Goal: Task Accomplishment & Management: Manage account settings

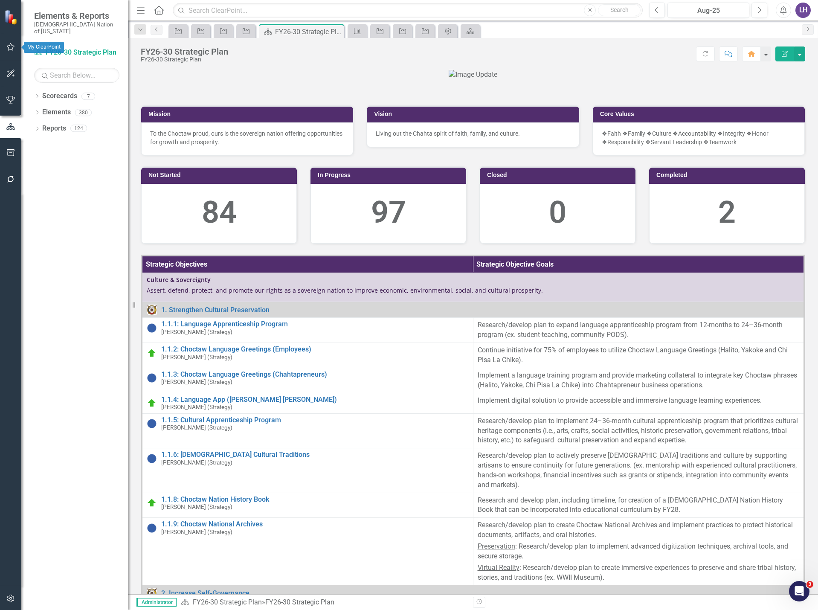
click at [7, 50] on icon "button" at bounding box center [10, 46] width 9 height 7
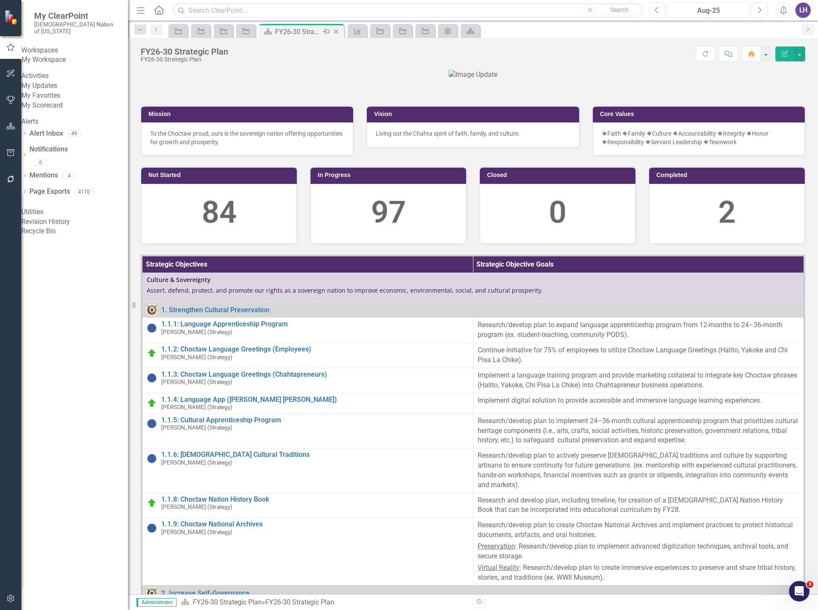
click at [332, 29] on icon "Close" at bounding box center [336, 31] width 9 height 7
click at [336, 31] on icon "Close" at bounding box center [336, 31] width 9 height 7
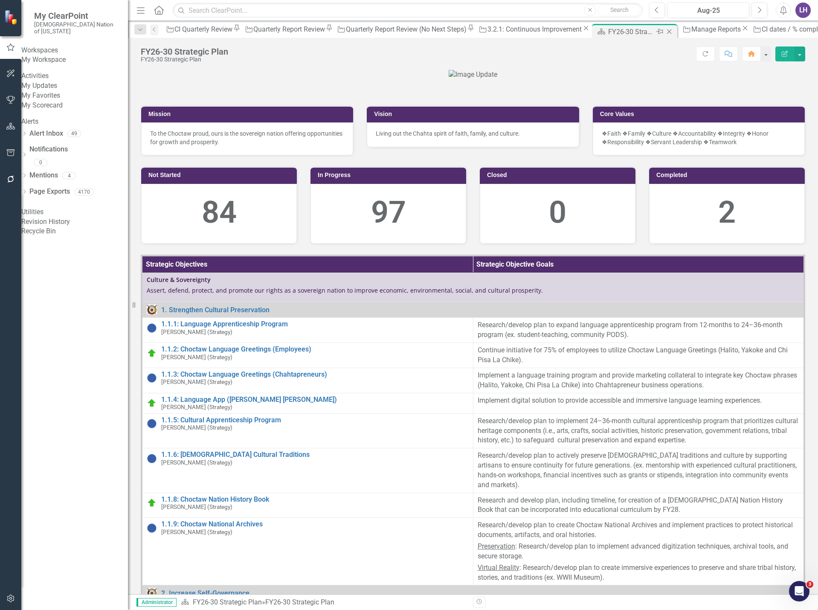
click at [665, 30] on icon "Close" at bounding box center [669, 31] width 9 height 7
click at [487, 31] on div "3.2.1: Continuous Improvement" at bounding box center [534, 29] width 94 height 11
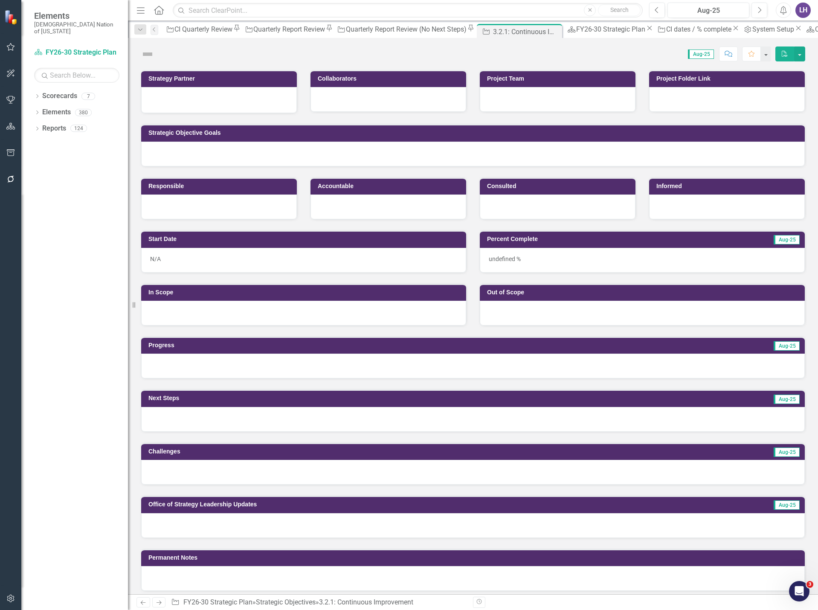
click at [645, 30] on icon "Close" at bounding box center [649, 28] width 9 height 7
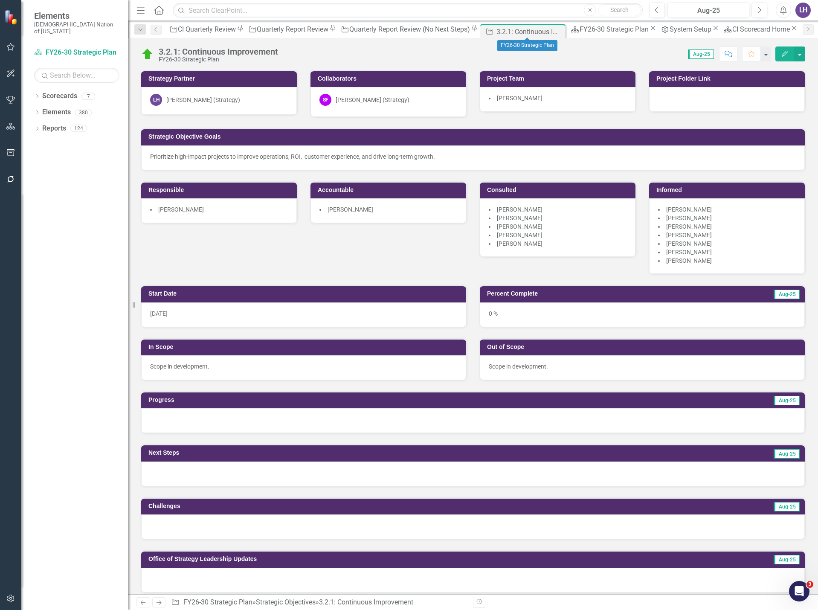
click at [649, 30] on icon "Close" at bounding box center [653, 28] width 9 height 7
click at [649, 31] on icon "Close" at bounding box center [653, 28] width 9 height 7
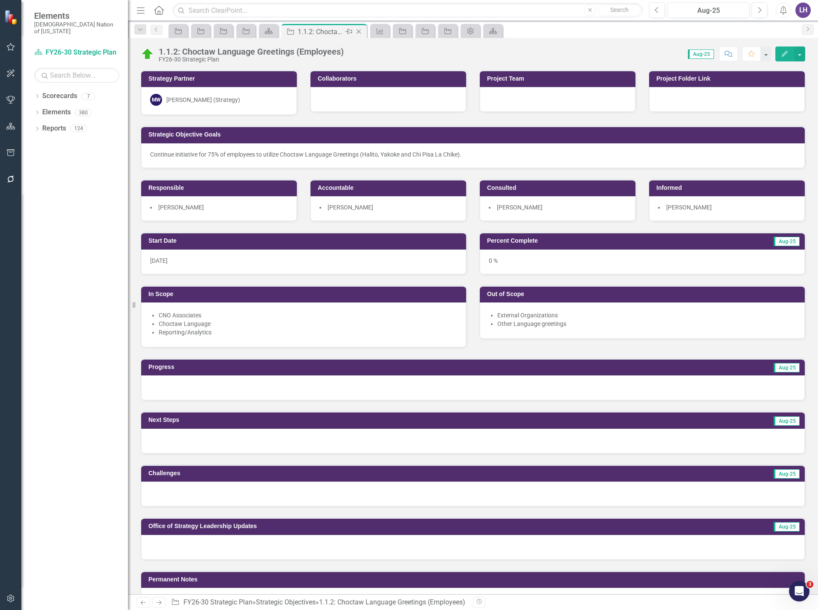
click at [358, 32] on icon "Close" at bounding box center [358, 31] width 9 height 7
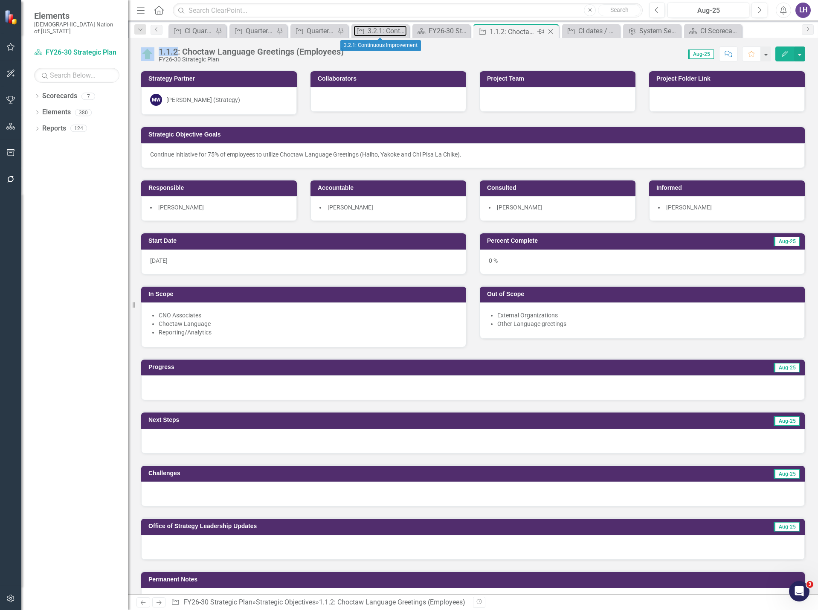
click at [358, 32] on icon "Strategic Objective" at bounding box center [360, 31] width 9 height 7
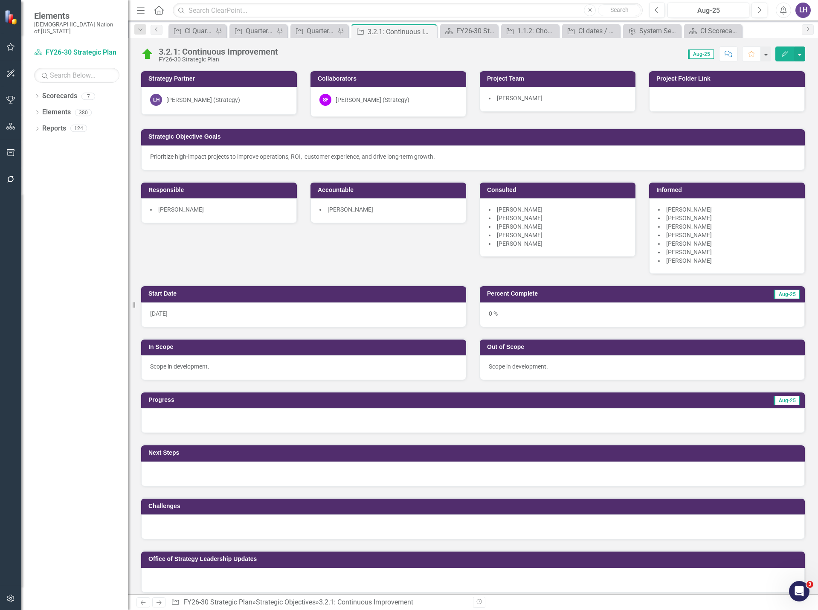
click at [0, 0] on icon "Close" at bounding box center [0, 0] width 0 height 0
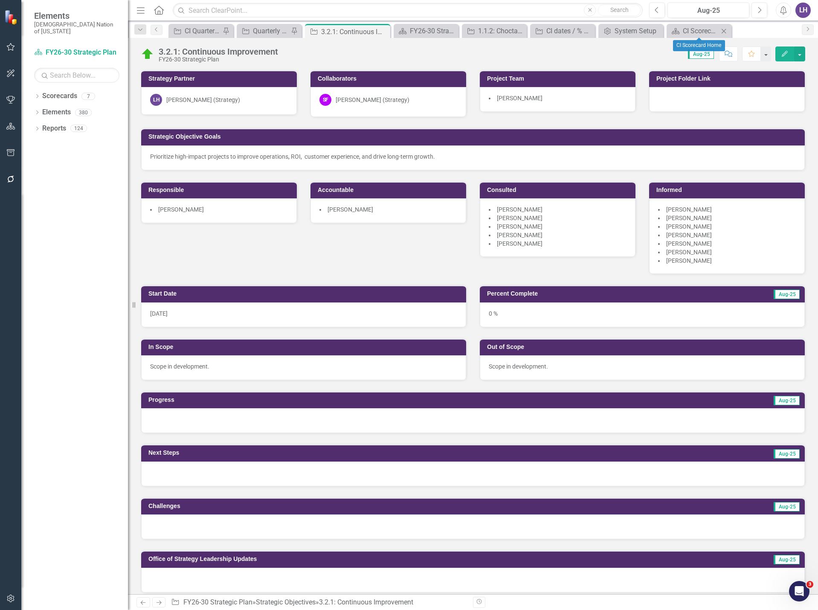
click at [724, 29] on icon "Close" at bounding box center [723, 31] width 9 height 7
click at [713, 29] on icon "Close" at bounding box center [711, 31] width 9 height 7
click at [660, 28] on div "CI dates / % complete" at bounding box center [656, 31] width 56 height 11
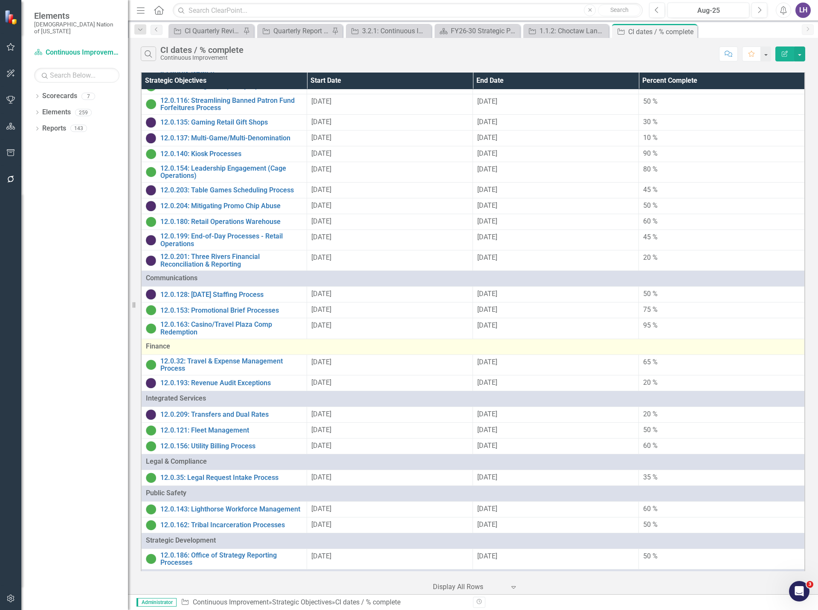
scroll to position [85, 0]
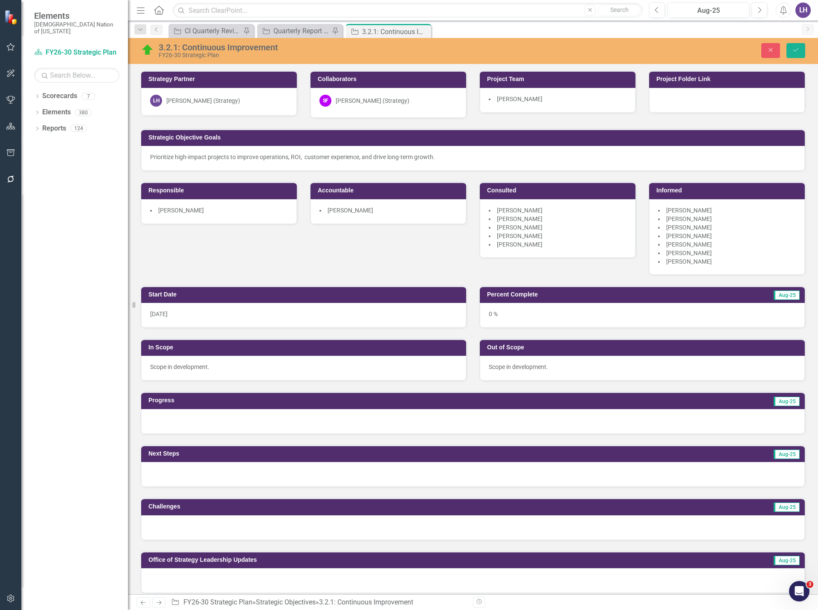
scroll to position [769, 0]
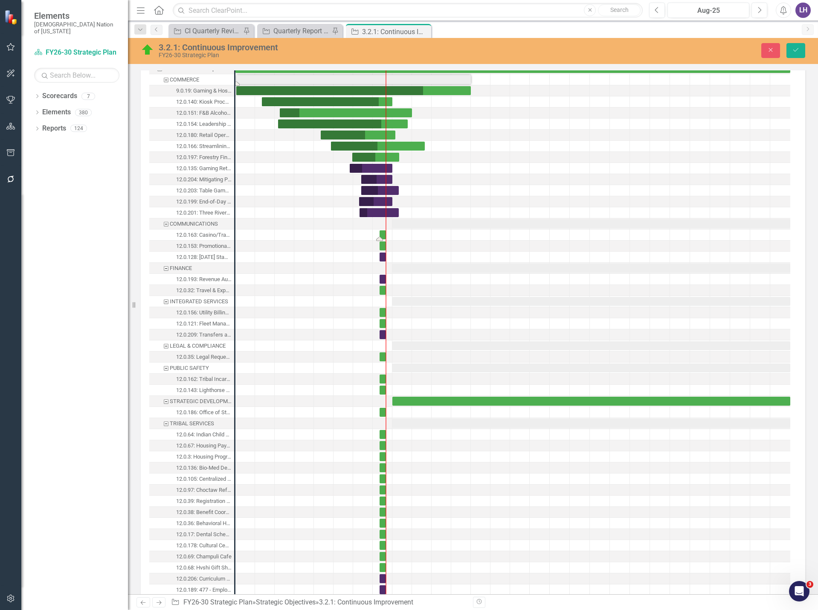
click at [381, 235] on div "Task: Start date: 2025-08-01 End date: 2025-08-31" at bounding box center [383, 234] width 6 height 9
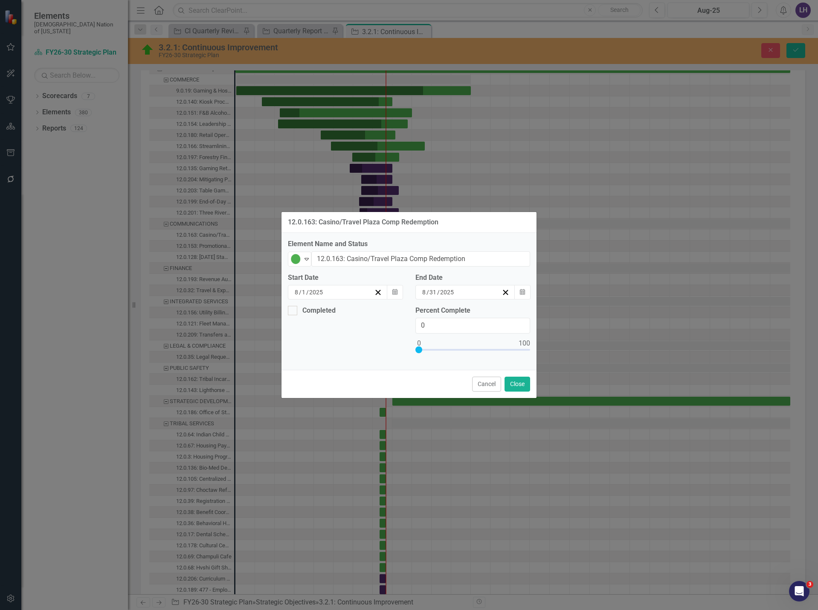
click at [339, 294] on div "8 / 1 / 2025" at bounding box center [333, 292] width 81 height 9
click at [289, 316] on button "«" at bounding box center [298, 308] width 19 height 19
click at [307, 312] on button "‹" at bounding box center [316, 308] width 19 height 19
click at [416, 342] on button "1" at bounding box center [426, 336] width 21 height 15
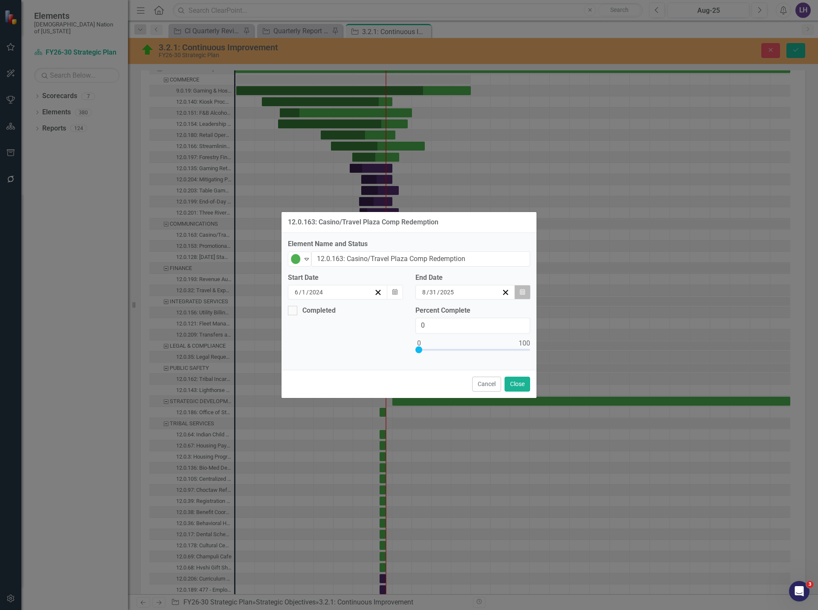
click at [524, 292] on icon "Calendar" at bounding box center [522, 292] width 5 height 6
click at [496, 311] on button "›" at bounding box center [486, 308] width 19 height 19
click at [422, 402] on abbr "30" at bounding box center [418, 398] width 7 height 7
drag, startPoint x: 434, startPoint y: 327, endPoint x: 401, endPoint y: 328, distance: 32.8
click at [401, 328] on div "Completed Percent Complete 0" at bounding box center [408, 335] width 255 height 58
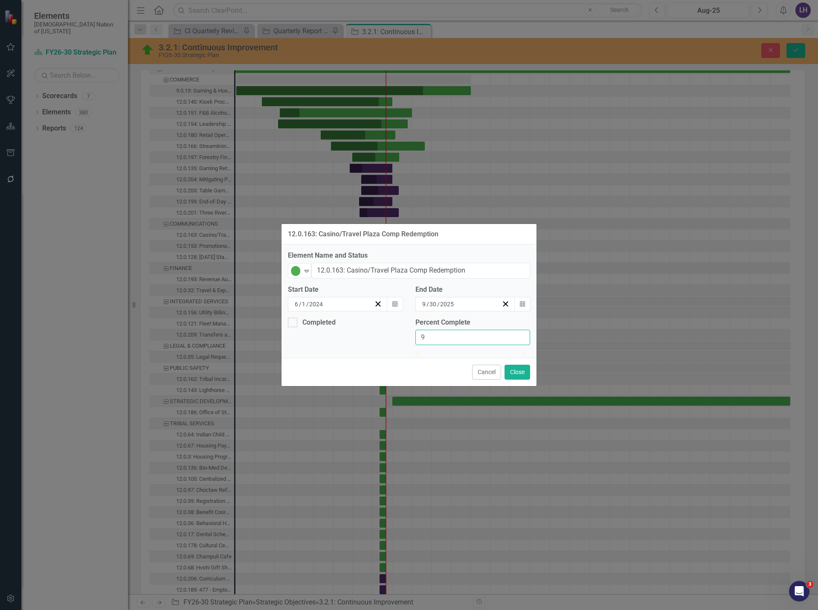
type input "95"
click at [517, 380] on button "Close" at bounding box center [517, 372] width 26 height 15
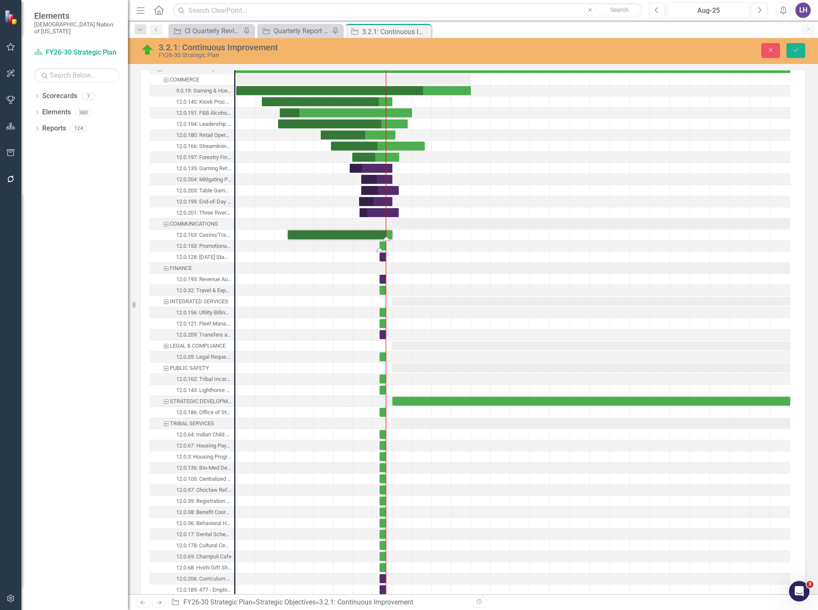
click at [383, 247] on div "Task: Start date: 2025-08-01 End date: 2025-08-31" at bounding box center [383, 245] width 6 height 9
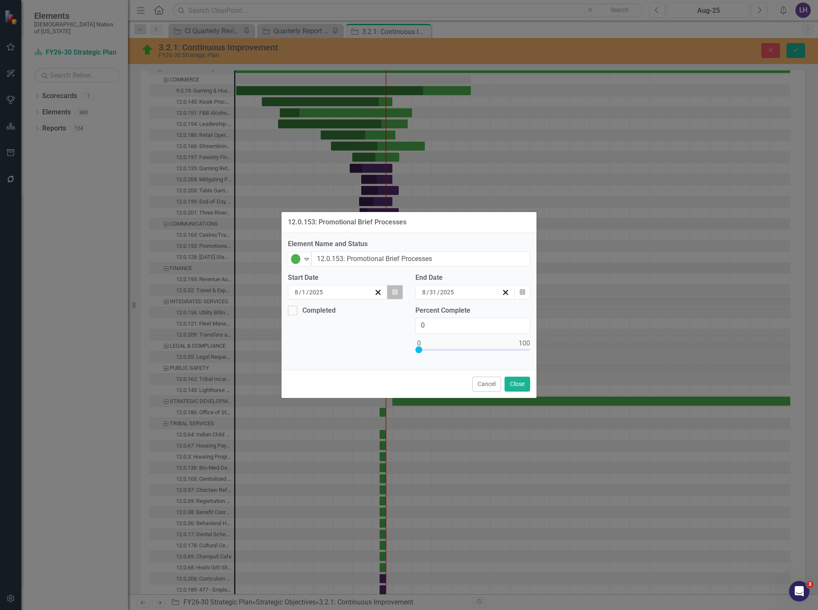
click at [391, 290] on button "Calendar" at bounding box center [395, 292] width 16 height 14
click at [289, 311] on button "«" at bounding box center [298, 308] width 19 height 19
click at [307, 315] on button "‹" at bounding box center [316, 308] width 19 height 19
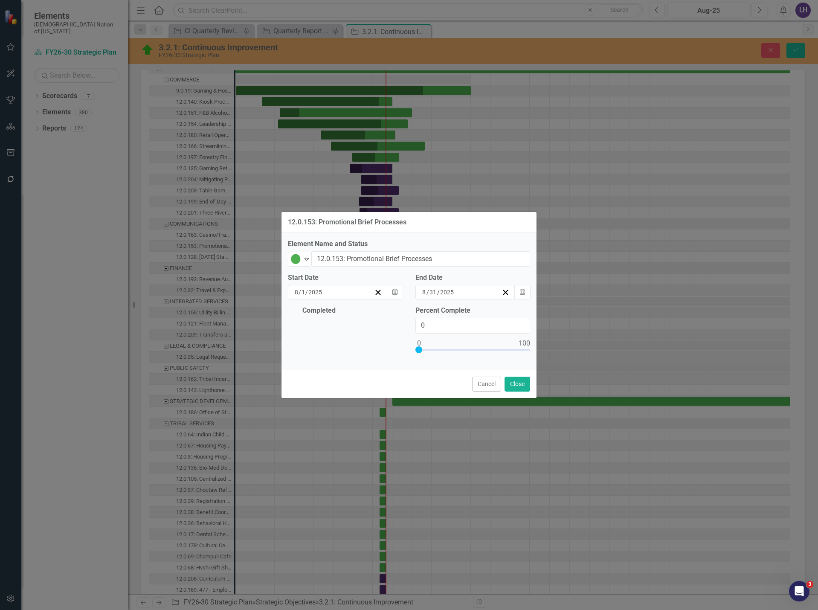
click at [307, 315] on button "‹" at bounding box center [316, 308] width 19 height 19
click at [352, 357] on button "6" at bounding box center [362, 352] width 21 height 15
click at [521, 287] on button "Calendar" at bounding box center [522, 292] width 16 height 14
click at [496, 316] on button "›" at bounding box center [486, 308] width 19 height 19
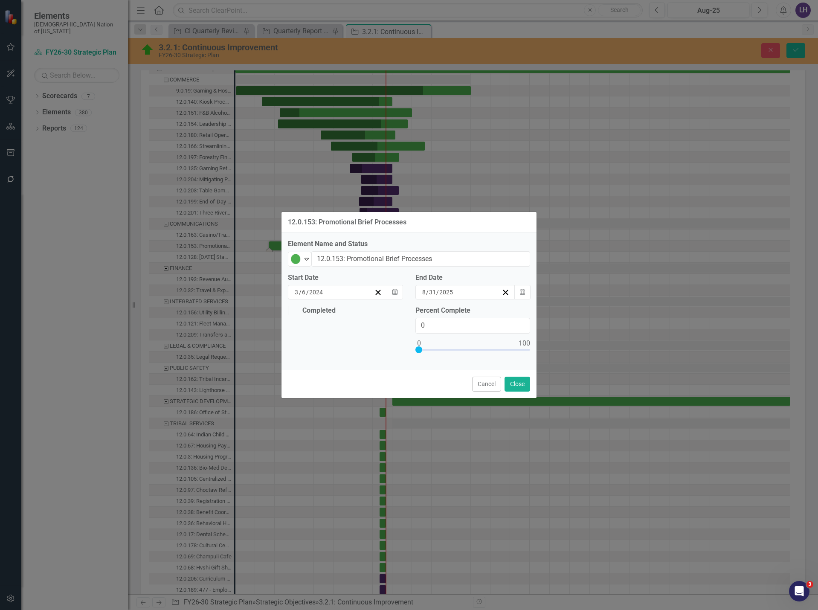
click at [496, 316] on button "›" at bounding box center [486, 308] width 19 height 19
click at [486, 402] on abbr "31" at bounding box center [482, 398] width 7 height 7
drag, startPoint x: 426, startPoint y: 325, endPoint x: 397, endPoint y: 322, distance: 30.0
click at [397, 322] on div "Completed Percent Complete 0" at bounding box center [408, 335] width 255 height 58
type input "75"
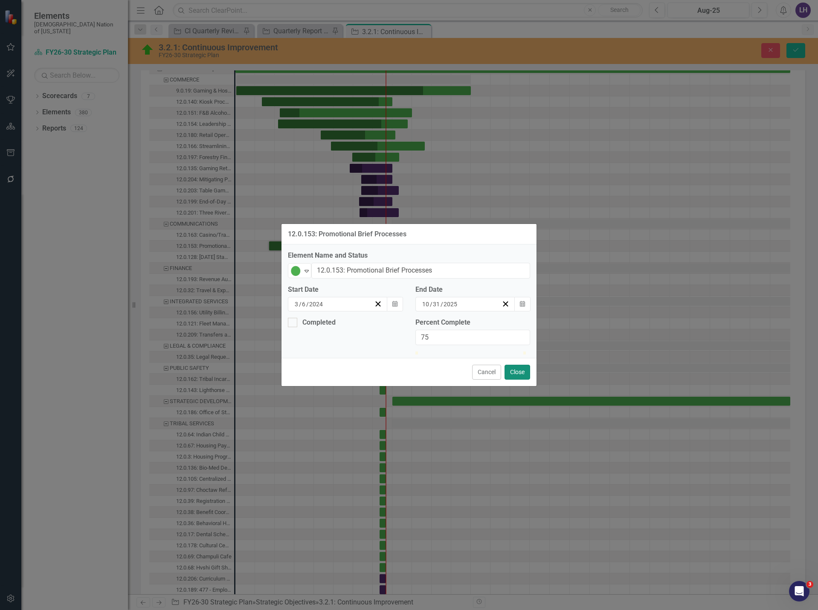
click at [525, 380] on button "Close" at bounding box center [517, 372] width 26 height 15
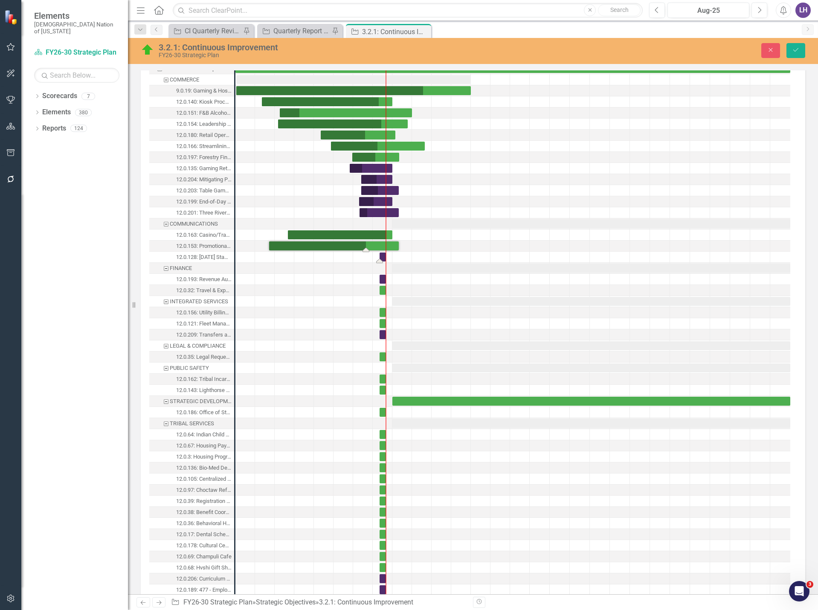
click at [383, 256] on div "Task: Start date: 2025-08-01 End date: 2025-08-31" at bounding box center [383, 256] width 6 height 9
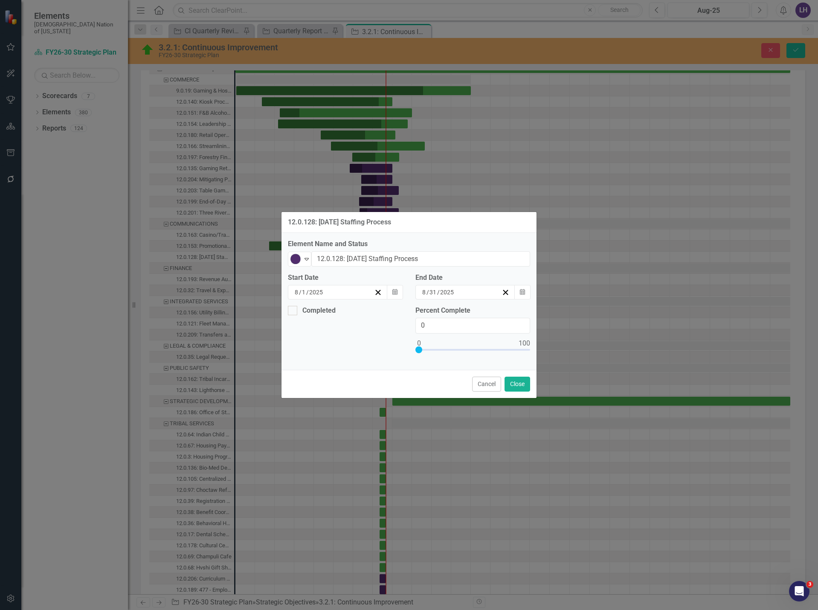
click at [354, 290] on div "8 / 1 / 2025" at bounding box center [333, 292] width 81 height 9
click at [289, 313] on button "«" at bounding box center [298, 308] width 19 height 19
click at [374, 339] on button "1" at bounding box center [384, 336] width 21 height 15
click at [522, 295] on icon "button" at bounding box center [522, 292] width 5 height 6
click at [514, 315] on button "»" at bounding box center [505, 308] width 19 height 19
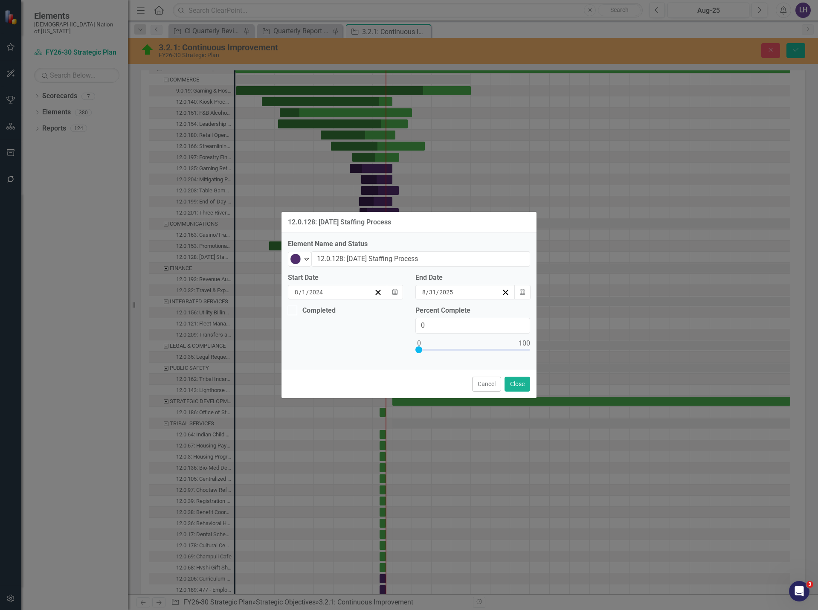
click at [401, 417] on abbr "31" at bounding box center [397, 413] width 7 height 7
drag, startPoint x: 442, startPoint y: 327, endPoint x: 386, endPoint y: 326, distance: 55.9
click at [386, 326] on div "Completed Percent Complete 0" at bounding box center [408, 335] width 255 height 58
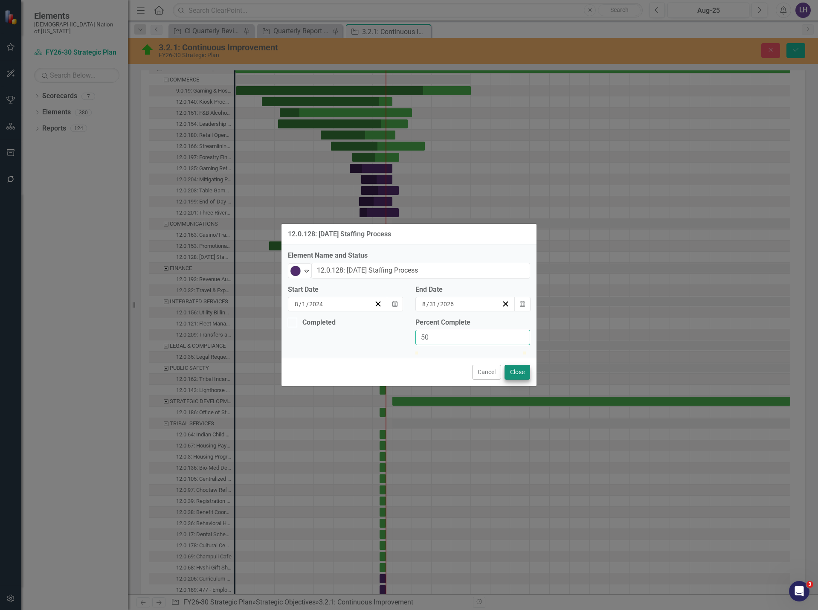
type input "50"
click at [521, 380] on button "Close" at bounding box center [517, 372] width 26 height 15
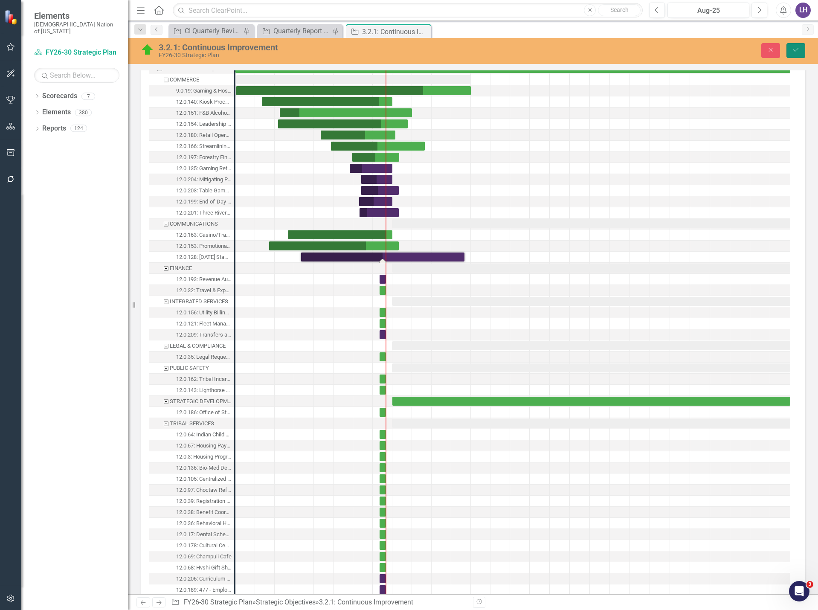
click at [792, 50] on icon "Save" at bounding box center [796, 50] width 8 height 6
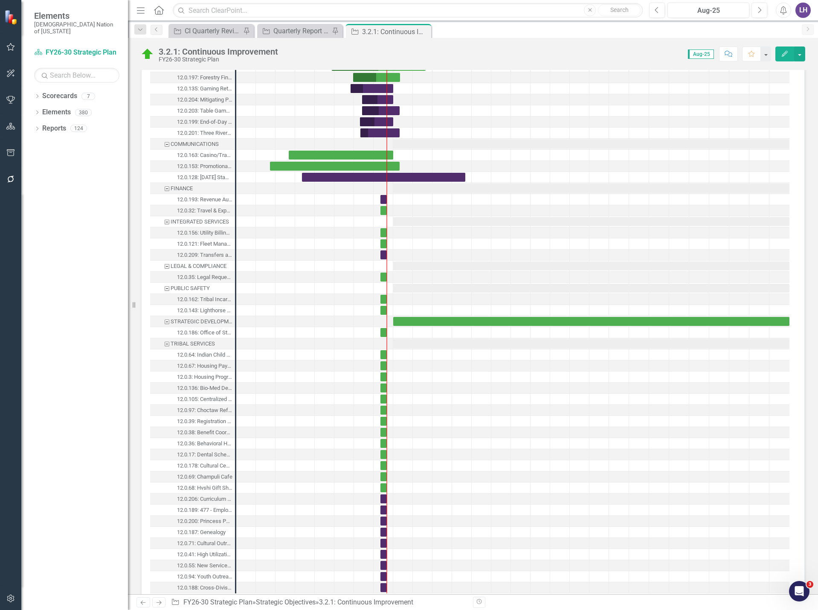
scroll to position [865, 0]
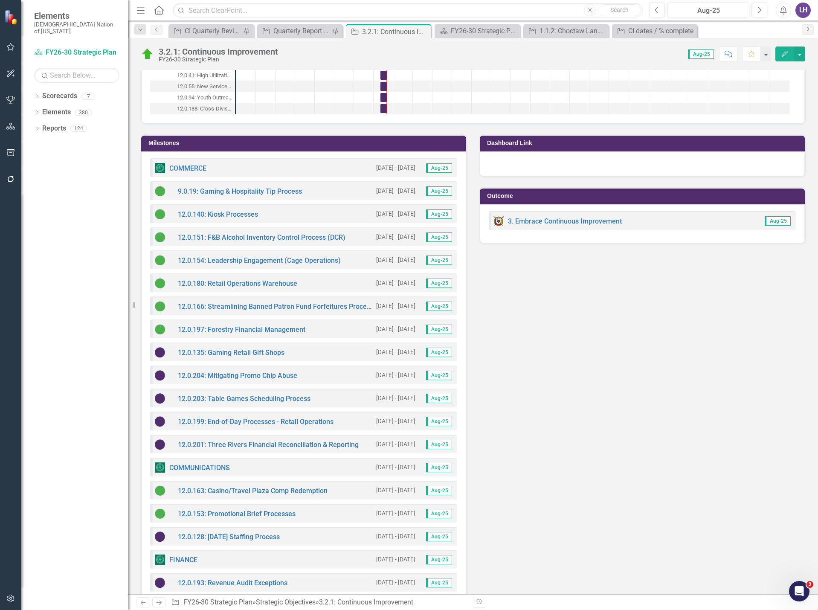
scroll to position [1492, 0]
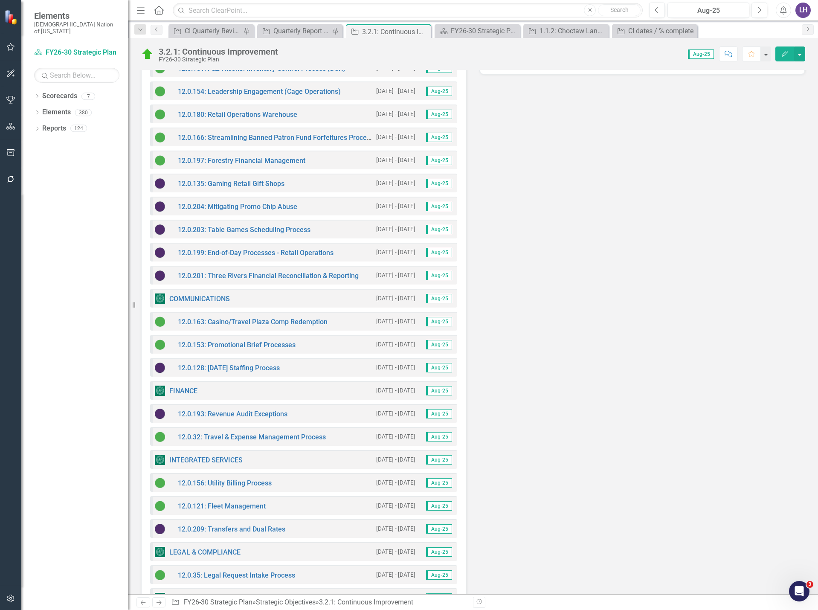
click at [412, 366] on small "[DATE] - [DATE]" at bounding box center [395, 367] width 39 height 8
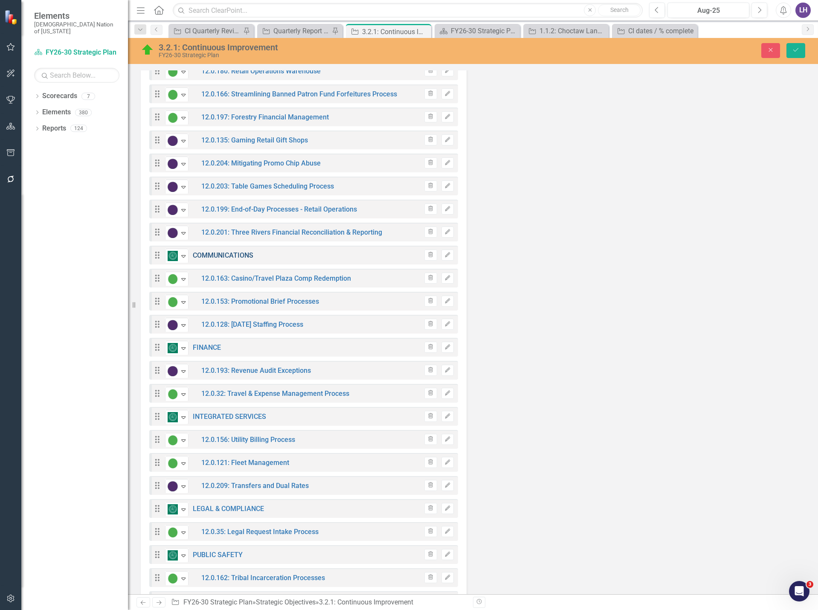
scroll to position [1582, 0]
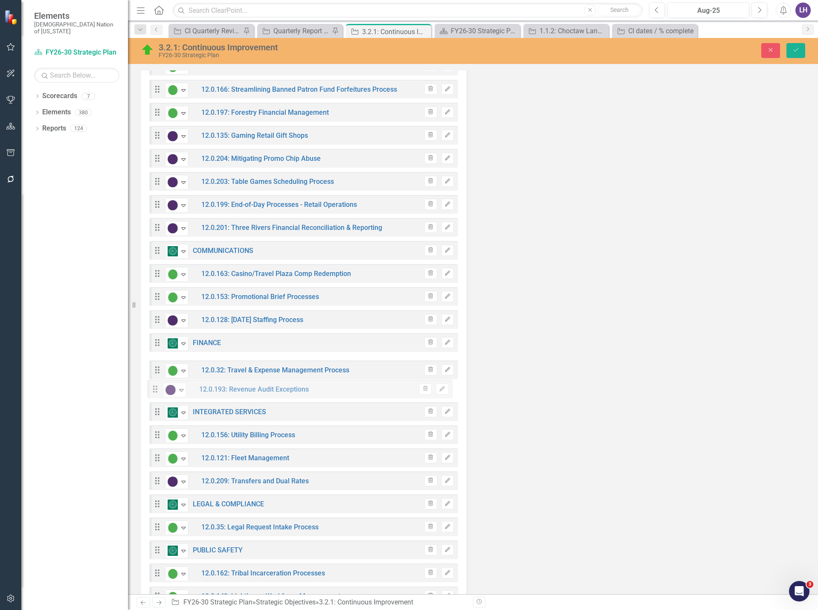
drag, startPoint x: 157, startPoint y: 365, endPoint x: 155, endPoint y: 389, distance: 24.0
click at [796, 54] on button "Save" at bounding box center [795, 50] width 19 height 15
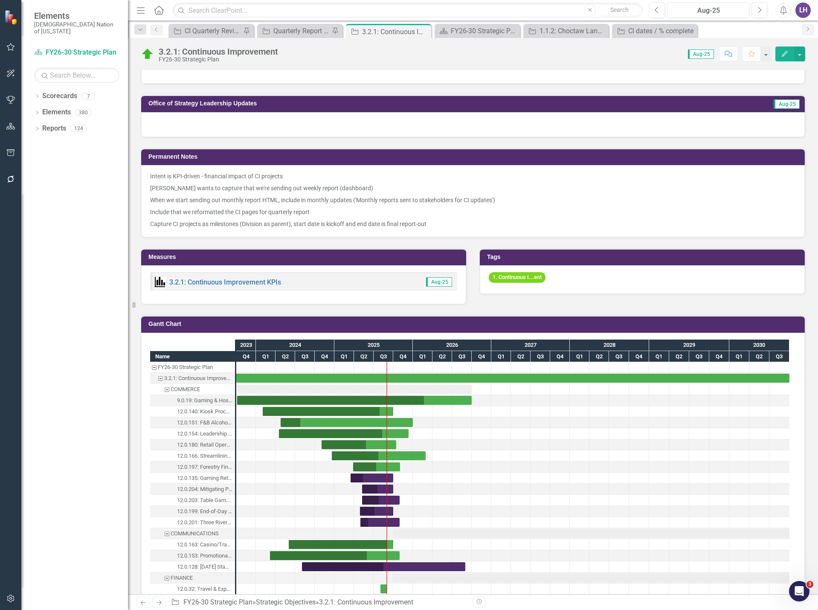
scroll to position [810, 0]
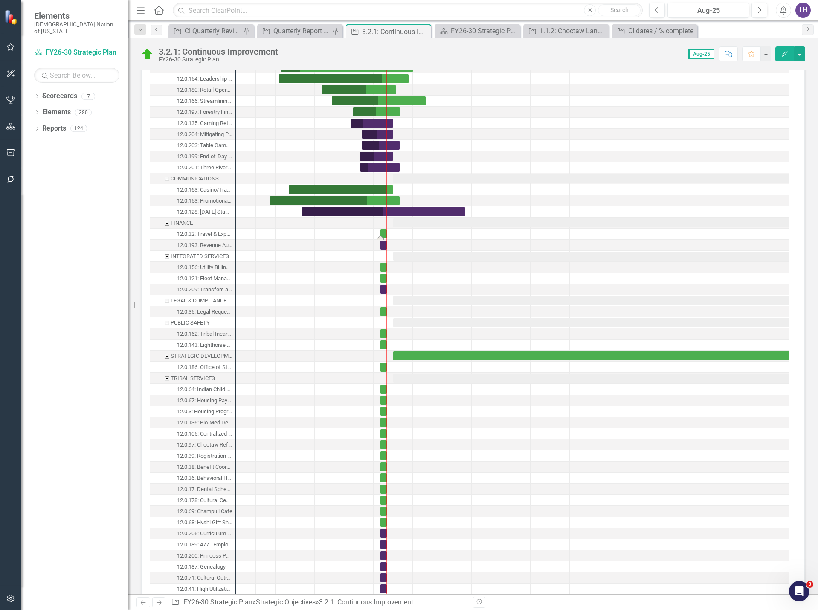
click at [383, 233] on div "Task: Start date: 2025-08-01 End date: 2025-08-31" at bounding box center [383, 233] width 6 height 9
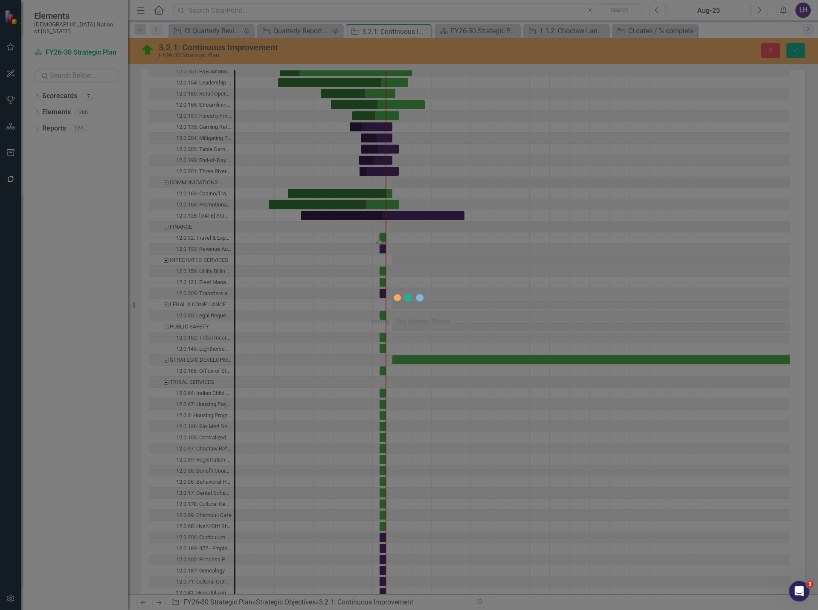
scroll to position [813, 0]
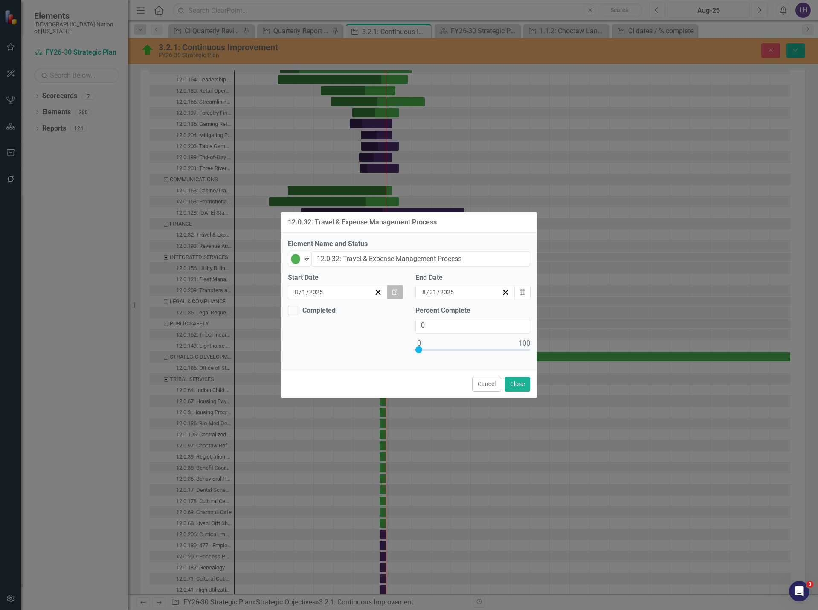
click at [395, 290] on icon "Calendar" at bounding box center [394, 292] width 5 height 6
click at [289, 314] on button "«" at bounding box center [298, 308] width 19 height 19
click at [400, 313] on button "›" at bounding box center [409, 308] width 19 height 19
click at [381, 371] on abbr "14" at bounding box center [384, 367] width 7 height 7
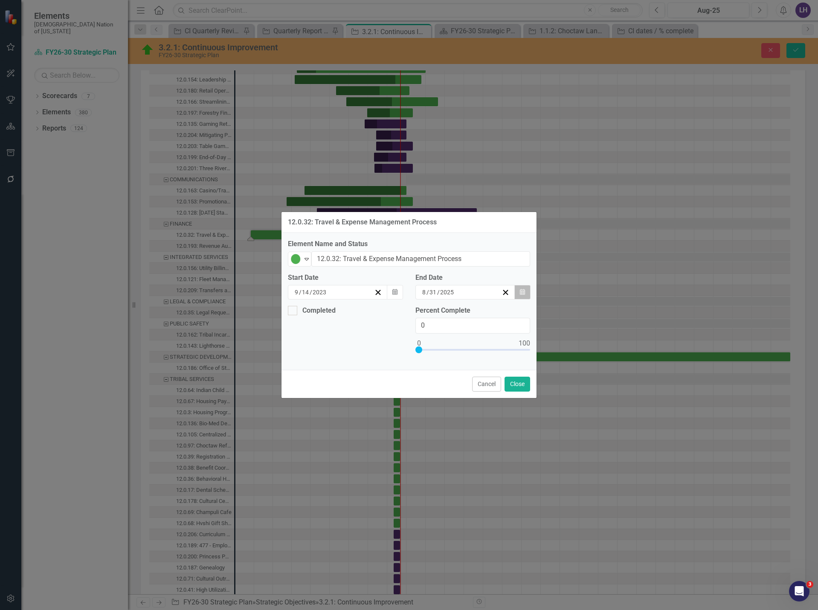
click at [523, 292] on icon "button" at bounding box center [522, 292] width 5 height 6
click at [514, 315] on button "»" at bounding box center [505, 308] width 19 height 19
click at [403, 315] on button "‹" at bounding box center [394, 308] width 19 height 19
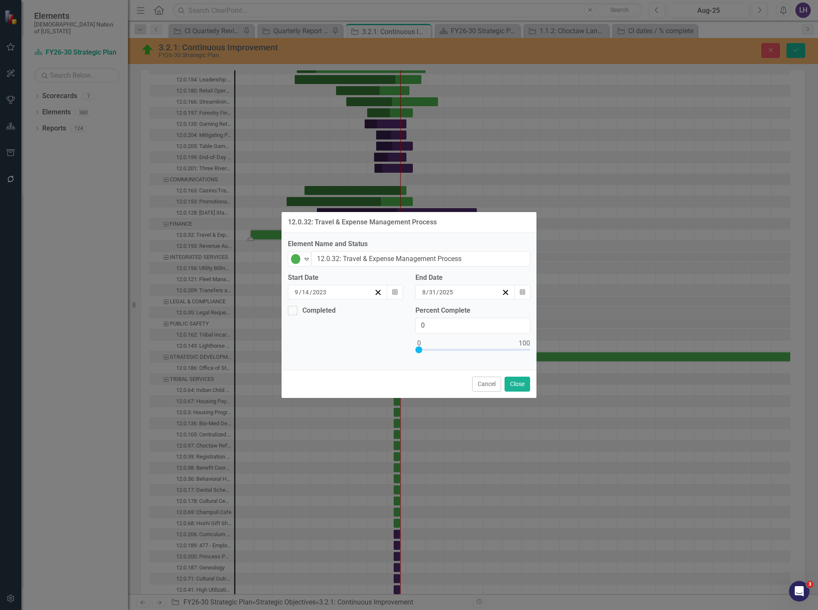
click at [403, 315] on button "‹" at bounding box center [394, 308] width 19 height 19
click at [422, 402] on abbr "31" at bounding box center [418, 398] width 7 height 7
drag, startPoint x: 459, startPoint y: 329, endPoint x: 412, endPoint y: 329, distance: 46.9
click at [412, 329] on div "Percent Complete 0" at bounding box center [473, 335] width 128 height 58
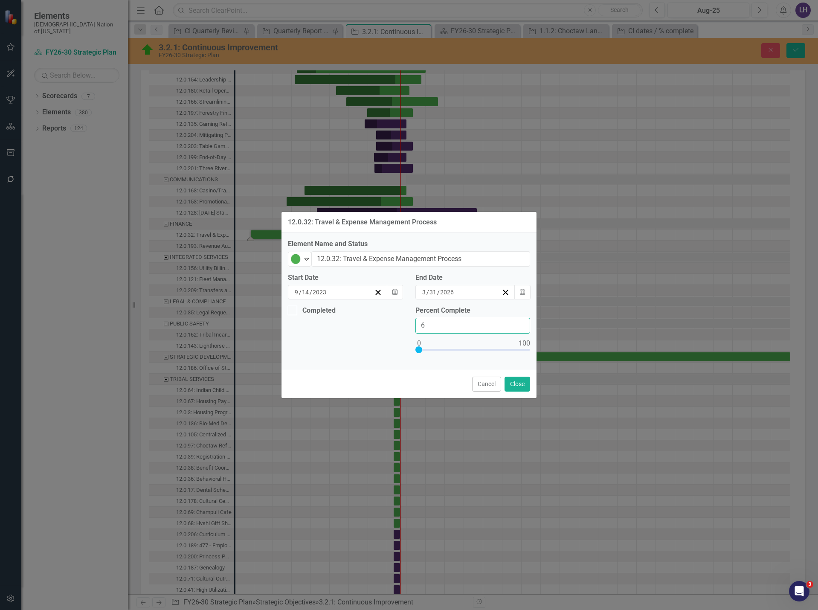
type input "65"
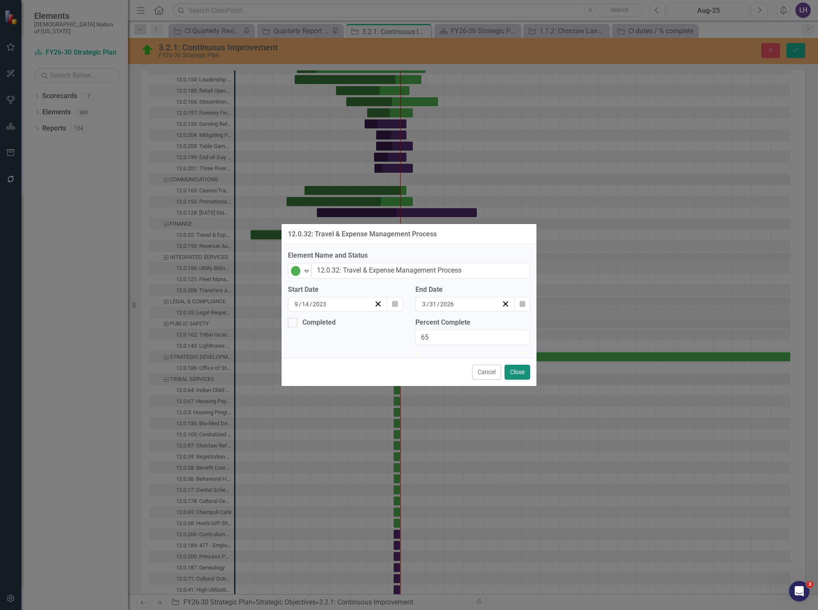
click at [517, 380] on button "Close" at bounding box center [517, 372] width 26 height 15
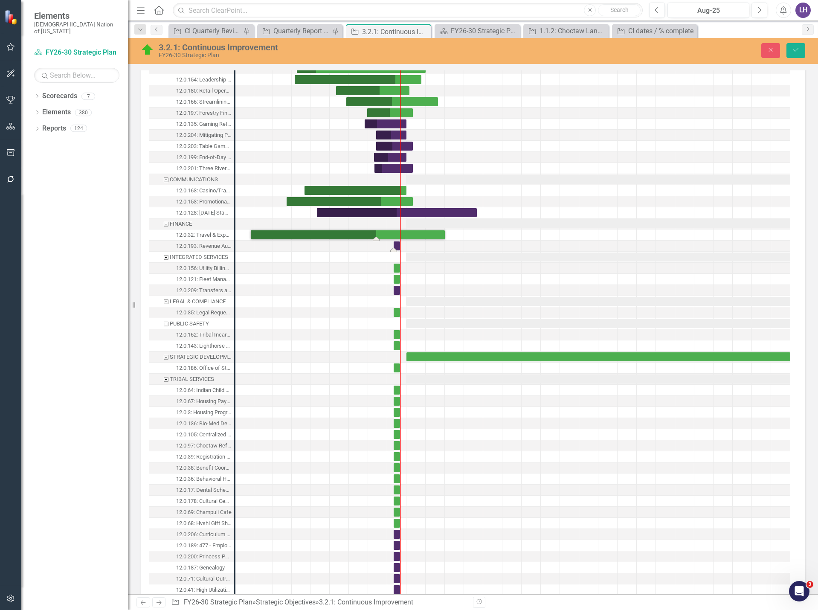
click at [395, 246] on div "Task: Start date: 2025-08-01 End date: 2025-08-31" at bounding box center [397, 245] width 6 height 9
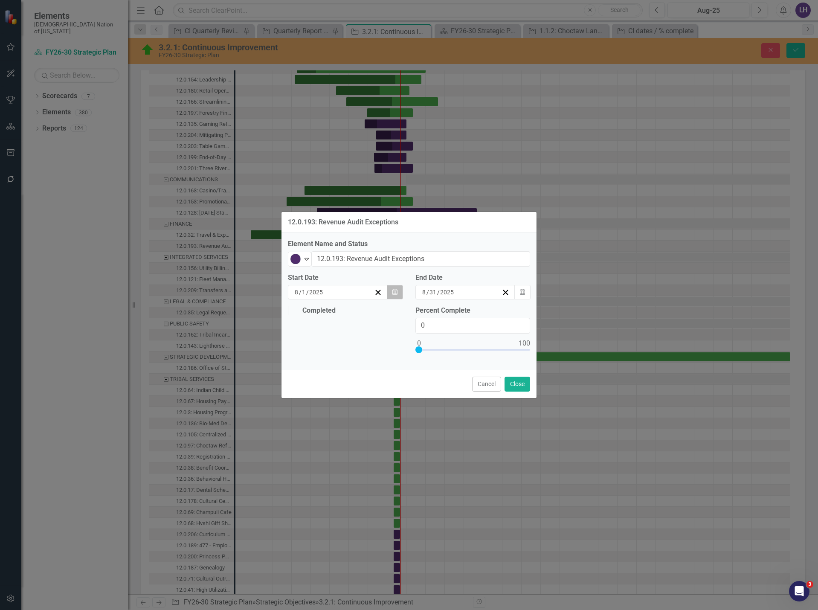
click at [393, 297] on button "Calendar" at bounding box center [395, 292] width 16 height 14
click at [307, 316] on button "‹" at bounding box center [316, 308] width 19 height 19
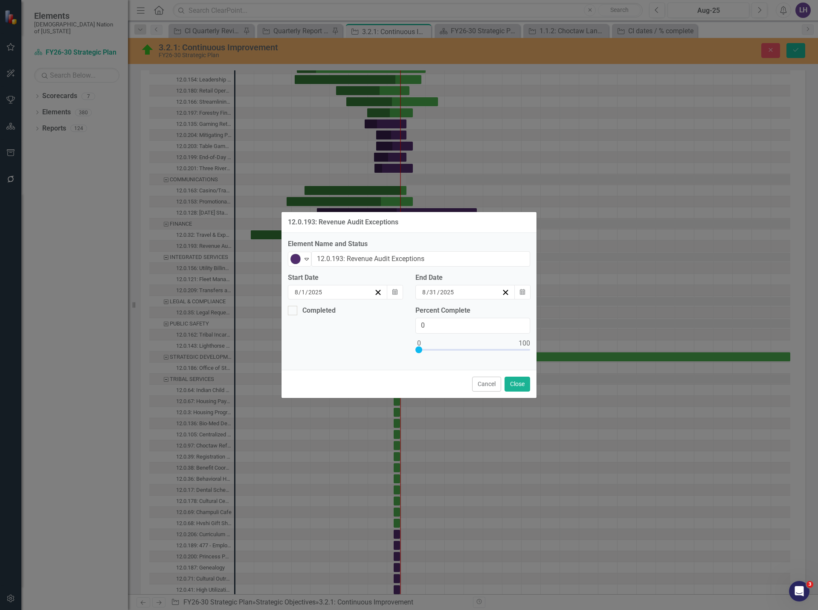
click at [402, 386] on abbr "25" at bounding box center [405, 383] width 7 height 7
click at [523, 293] on icon "button" at bounding box center [522, 292] width 5 height 6
click at [496, 311] on button "›" at bounding box center [486, 308] width 19 height 19
click at [429, 400] on button "30" at bounding box center [418, 398] width 21 height 15
click at [522, 293] on icon "button" at bounding box center [522, 292] width 5 height 6
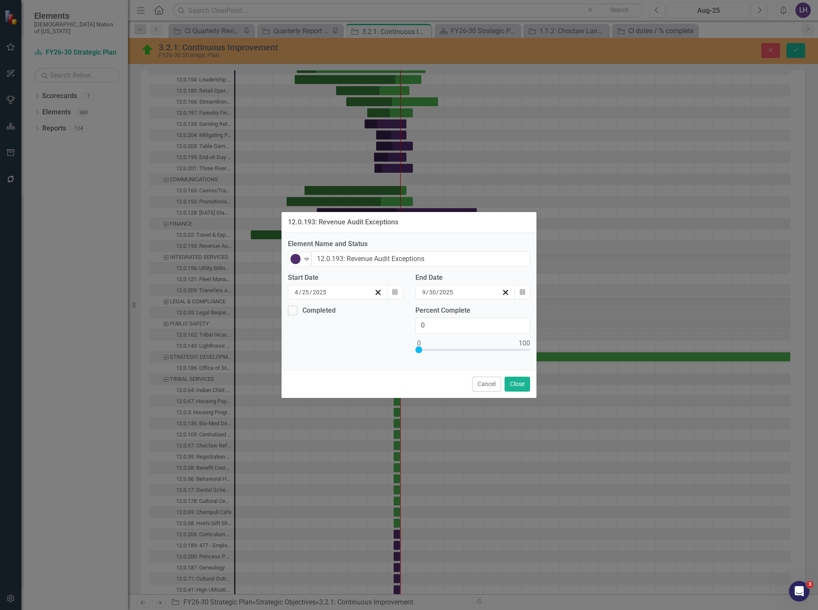
click at [514, 313] on button "»" at bounding box center [505, 308] width 19 height 19
click at [443, 402] on abbr "30" at bounding box center [440, 398] width 7 height 7
drag, startPoint x: 435, startPoint y: 327, endPoint x: 387, endPoint y: 325, distance: 48.2
click at [387, 325] on div "Completed Percent Complete 0" at bounding box center [408, 335] width 255 height 58
type input "20"
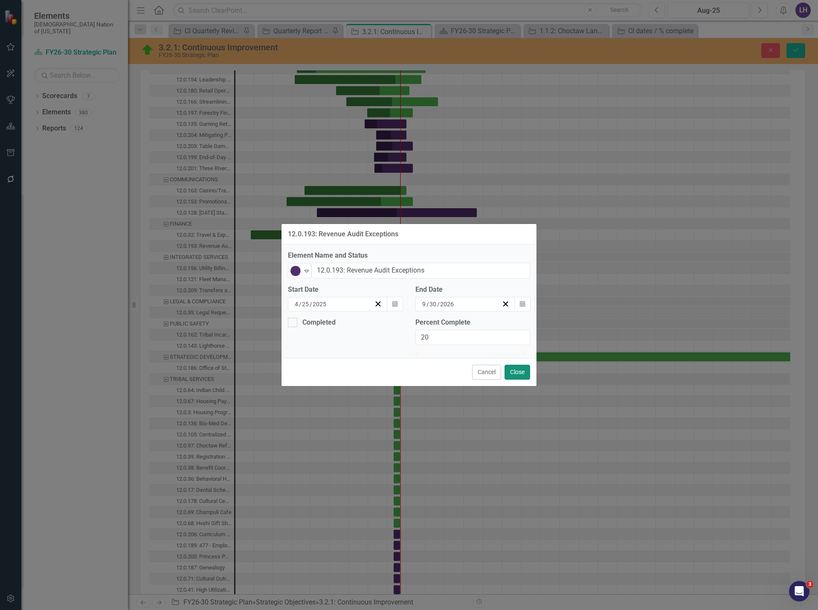
click at [526, 380] on button "Close" at bounding box center [517, 372] width 26 height 15
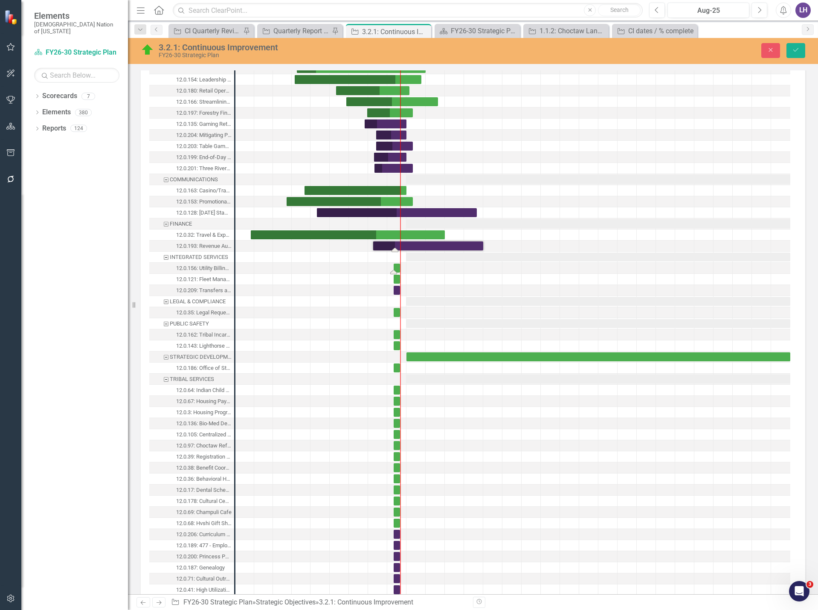
click at [398, 267] on div "Task: Start date: 2025-08-01 End date: 2025-08-31" at bounding box center [397, 268] width 6 height 9
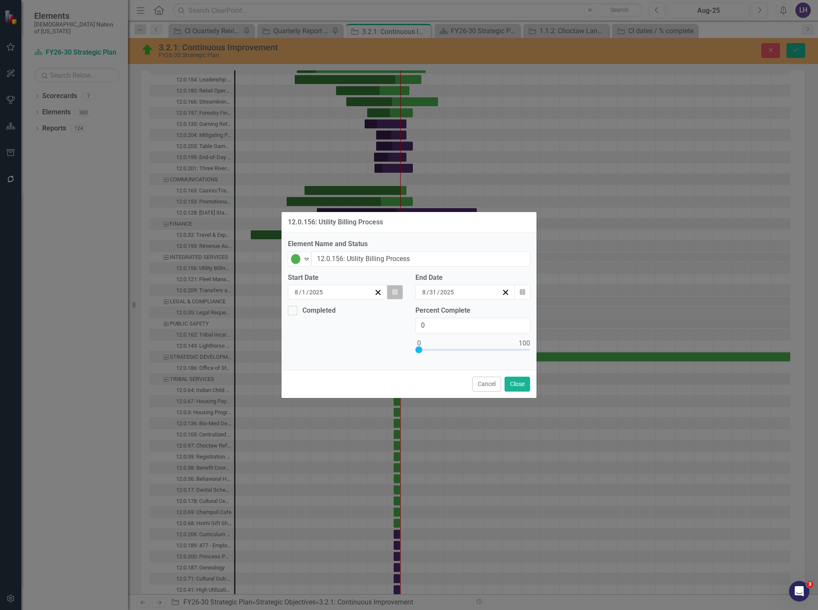
click at [391, 291] on button "Calendar" at bounding box center [395, 292] width 16 height 14
click at [289, 313] on button "«" at bounding box center [298, 308] width 19 height 19
click at [307, 313] on button "‹" at bounding box center [316, 308] width 19 height 19
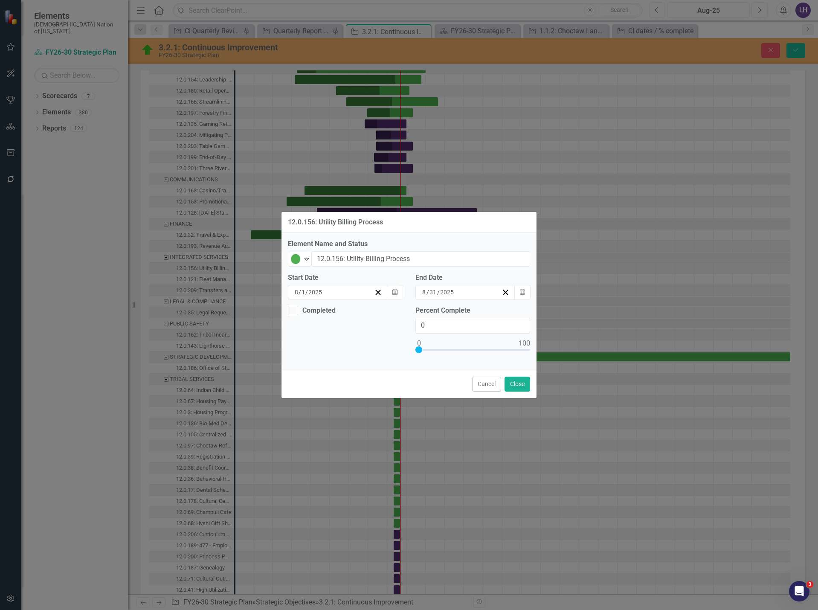
click at [307, 313] on button "‹" at bounding box center [316, 308] width 19 height 19
click at [338, 386] on abbr "19" at bounding box center [341, 383] width 7 height 7
click at [523, 290] on icon "Calendar" at bounding box center [522, 292] width 5 height 6
click at [496, 312] on button "›" at bounding box center [486, 308] width 19 height 19
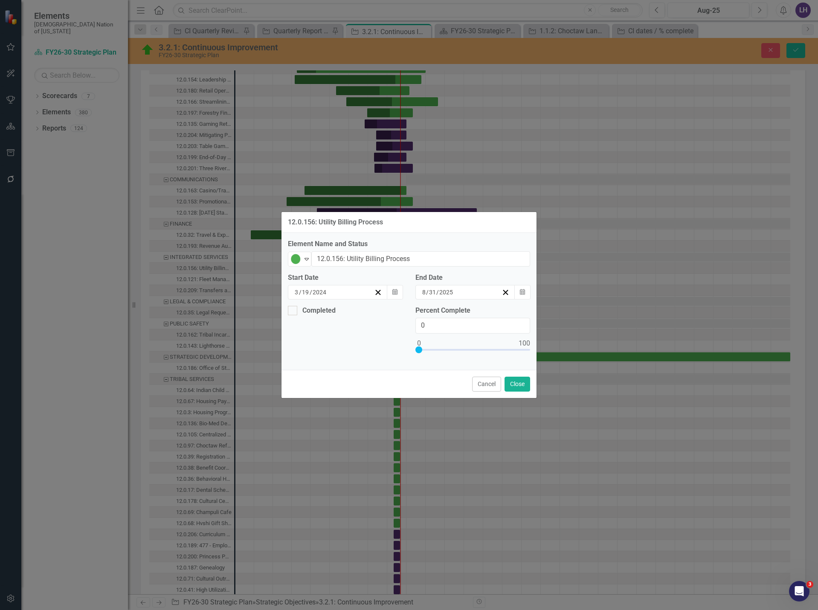
click at [496, 312] on button "›" at bounding box center [486, 308] width 19 height 19
click at [486, 402] on abbr "31" at bounding box center [482, 398] width 7 height 7
click at [384, 322] on div "Completed Percent Complete 0" at bounding box center [408, 335] width 255 height 58
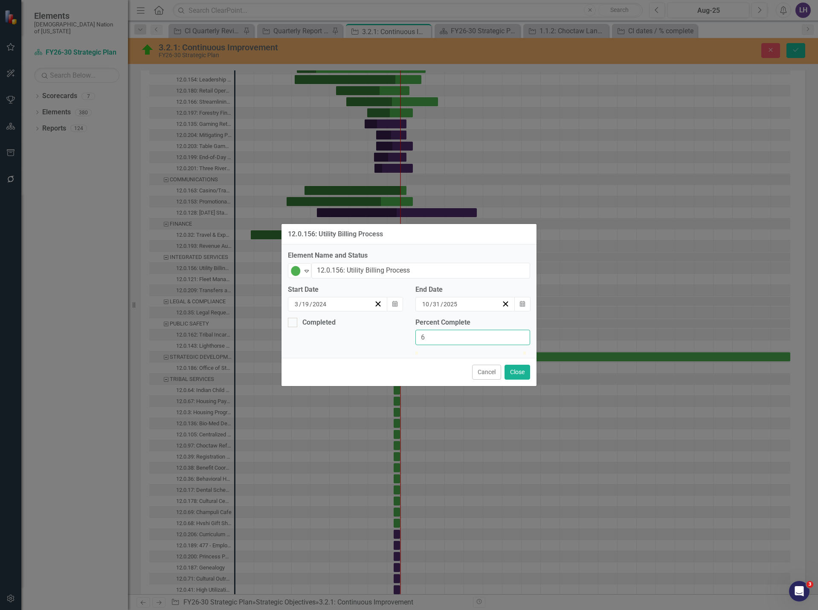
type input "60"
click at [520, 380] on button "Close" at bounding box center [517, 372] width 26 height 15
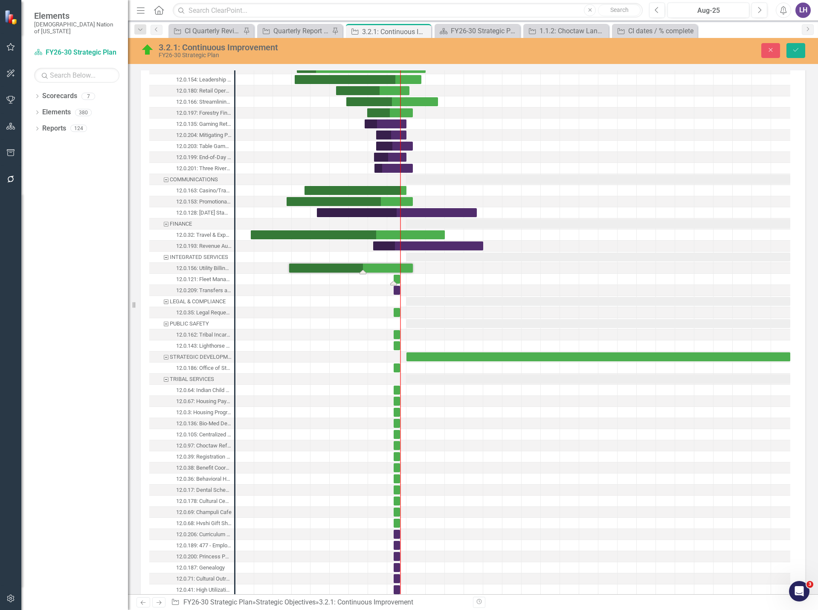
click at [397, 280] on div "Task: Start date: 2025-08-01 End date: 2025-08-31" at bounding box center [397, 279] width 6 height 9
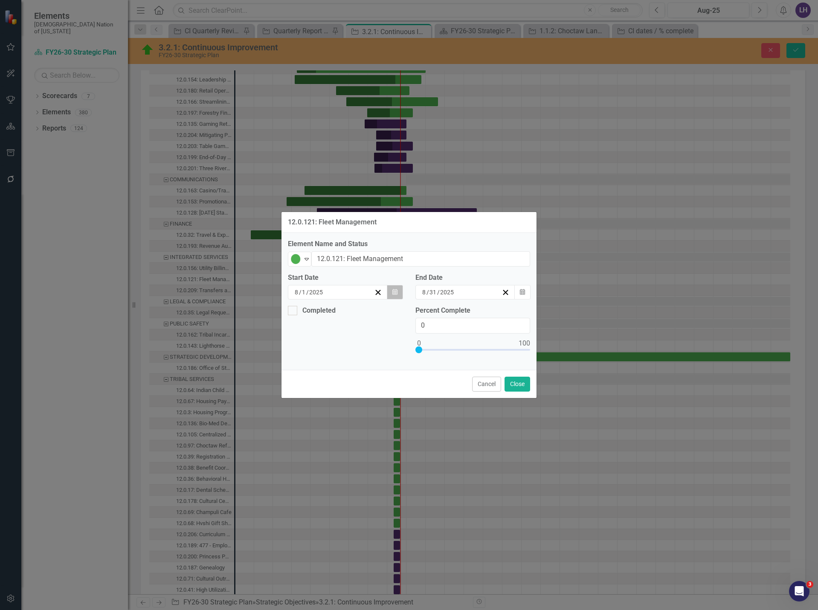
click at [393, 292] on icon "button" at bounding box center [394, 292] width 5 height 6
click at [289, 312] on button "«" at bounding box center [298, 308] width 19 height 19
click at [307, 313] on button "‹" at bounding box center [316, 308] width 19 height 19
click at [331, 388] on button "18" at bounding box center [341, 382] width 21 height 15
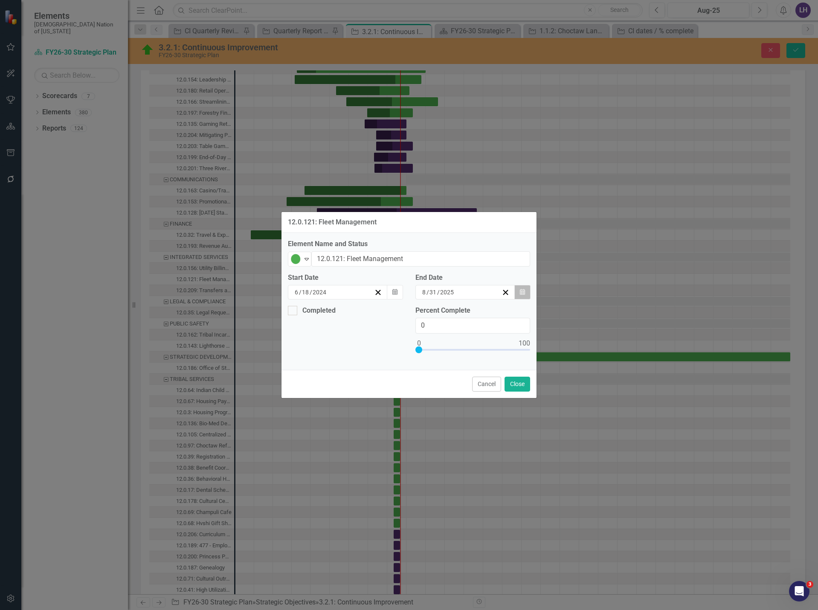
click at [520, 295] on icon "Calendar" at bounding box center [522, 292] width 5 height 6
click at [514, 309] on button "»" at bounding box center [505, 308] width 19 height 19
click at [403, 314] on button "‹" at bounding box center [394, 308] width 19 height 19
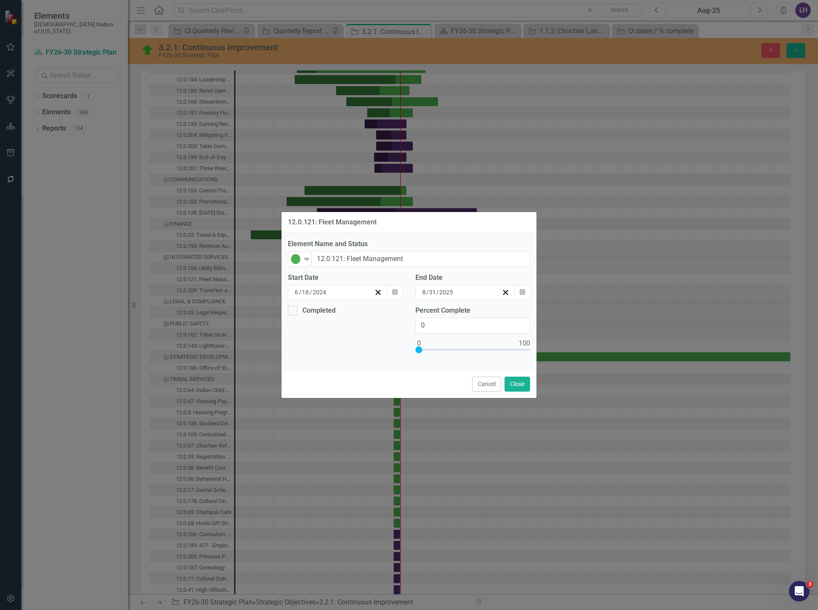
click at [403, 314] on button "‹" at bounding box center [394, 308] width 19 height 19
click at [477, 313] on button "January 2026" at bounding box center [439, 308] width 73 height 19
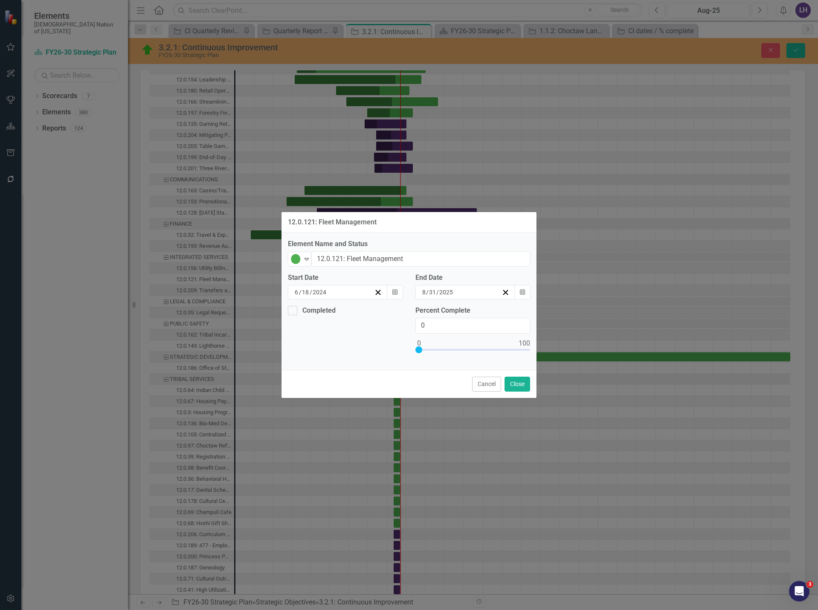
click at [447, 312] on span "2026" at bounding box center [440, 308] width 14 height 7
click at [514, 371] on button "2026" at bounding box center [489, 364] width 49 height 31
click at [452, 333] on button "February" at bounding box center [439, 333] width 49 height 31
click at [507, 386] on abbr "28" at bounding box center [503, 383] width 7 height 7
drag, startPoint x: 478, startPoint y: 326, endPoint x: 377, endPoint y: 324, distance: 101.1
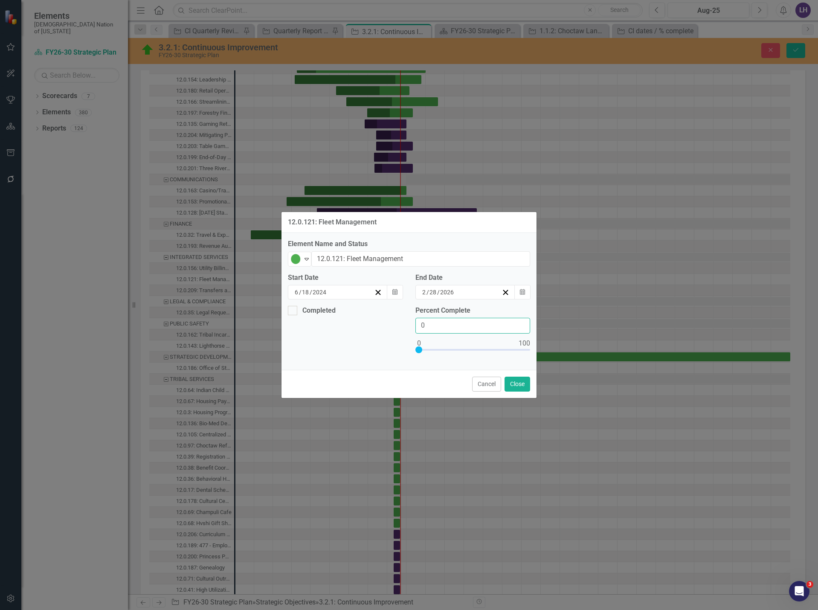
click at [377, 324] on div "Completed Percent Complete 0" at bounding box center [408, 335] width 255 height 58
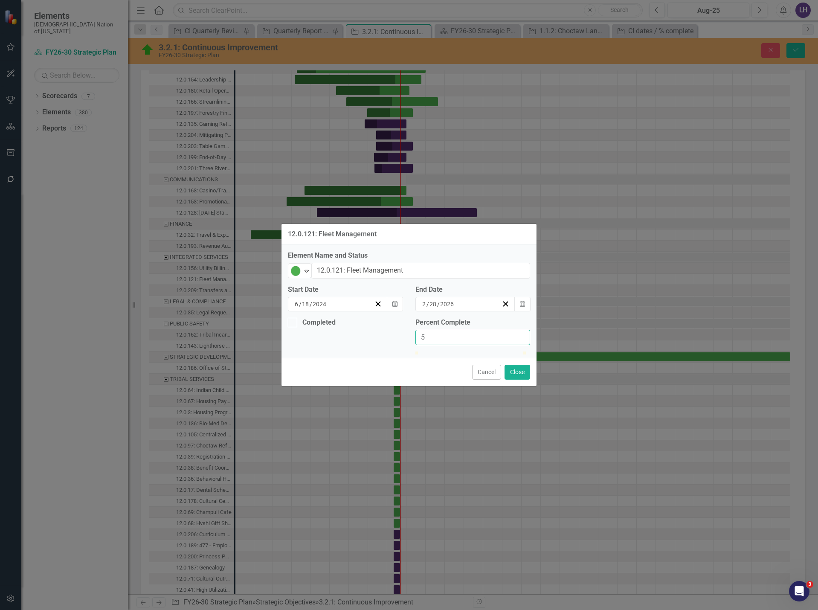
type input "50"
click at [516, 379] on button "Close" at bounding box center [517, 372] width 26 height 15
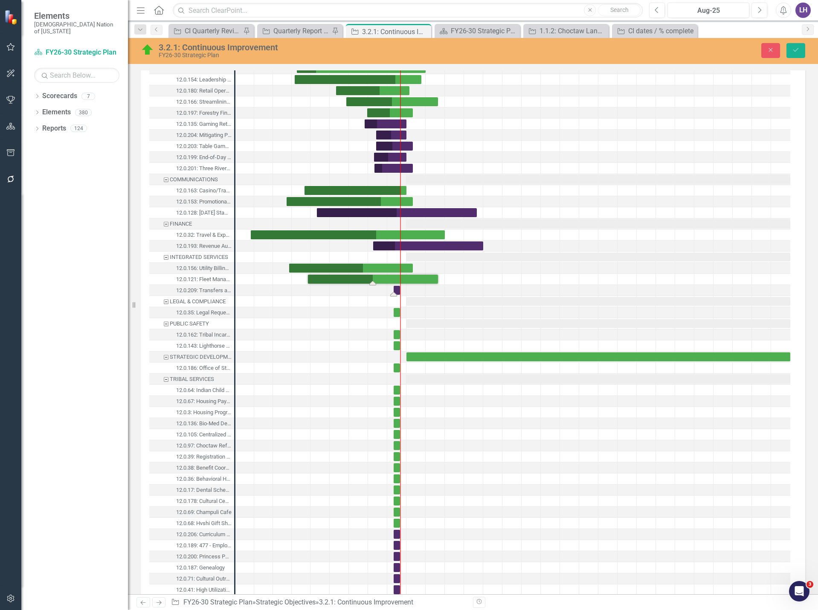
click at [396, 289] on div "Task: Start date: 2025-08-01 End date: 2025-08-31" at bounding box center [397, 290] width 6 height 9
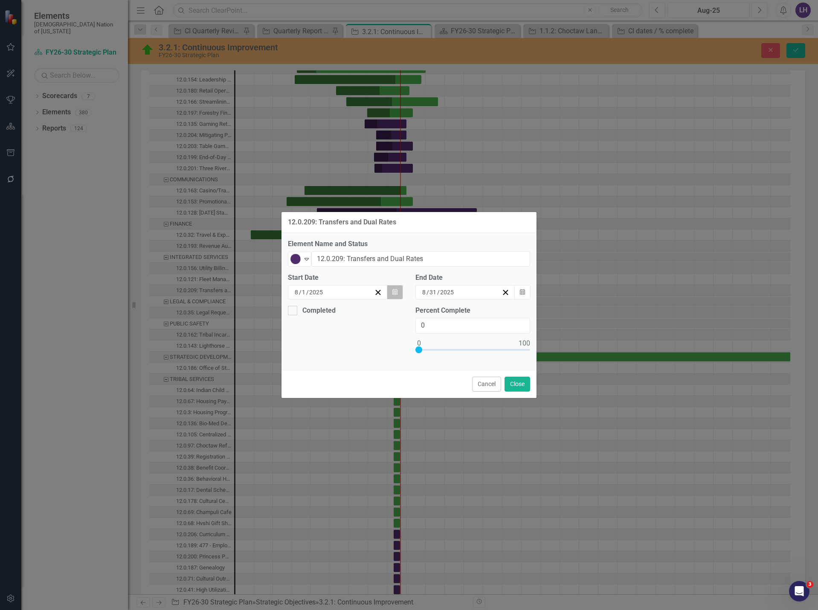
click at [395, 294] on icon "Calendar" at bounding box center [394, 292] width 5 height 6
click at [307, 313] on button "‹" at bounding box center [316, 308] width 19 height 19
click at [395, 386] on button "25" at bounding box center [405, 382] width 21 height 15
click at [529, 291] on button "Calendar" at bounding box center [522, 292] width 16 height 14
click at [496, 316] on button "›" at bounding box center [486, 308] width 19 height 19
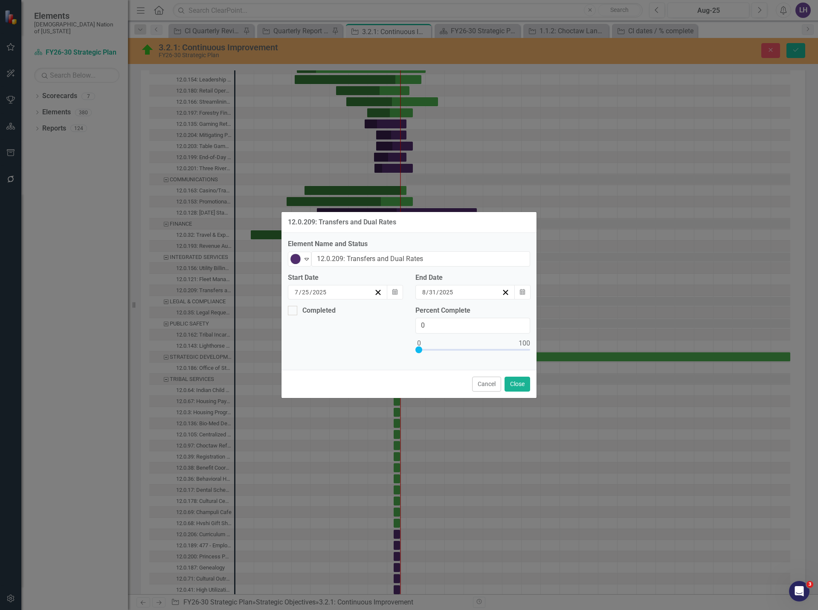
click at [496, 313] on button "›" at bounding box center [486, 308] width 19 height 19
click at [408, 357] on button "6" at bounding box center [397, 352] width 21 height 15
drag, startPoint x: 415, startPoint y: 326, endPoint x: 391, endPoint y: 324, distance: 24.0
click at [391, 324] on div "Completed Percent Complete 0" at bounding box center [408, 335] width 255 height 58
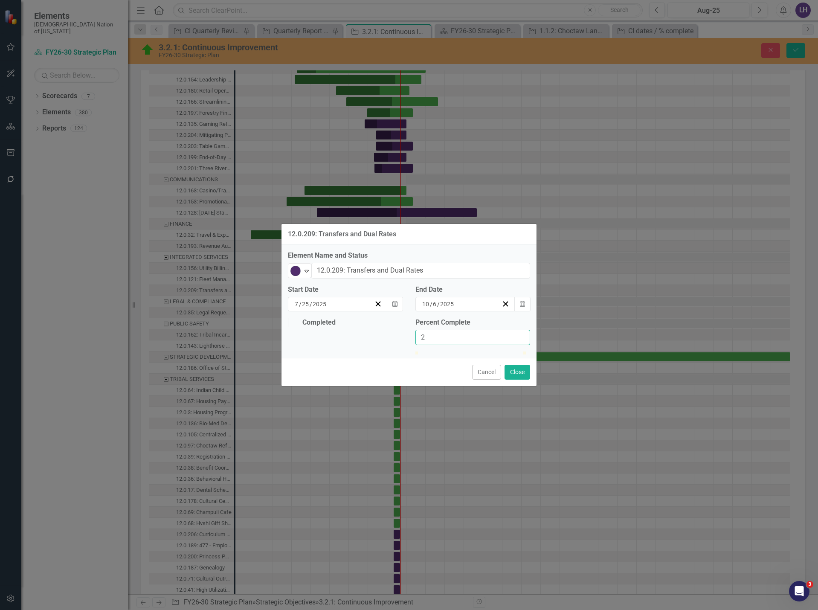
type input "20"
click at [515, 380] on button "Close" at bounding box center [517, 372] width 26 height 15
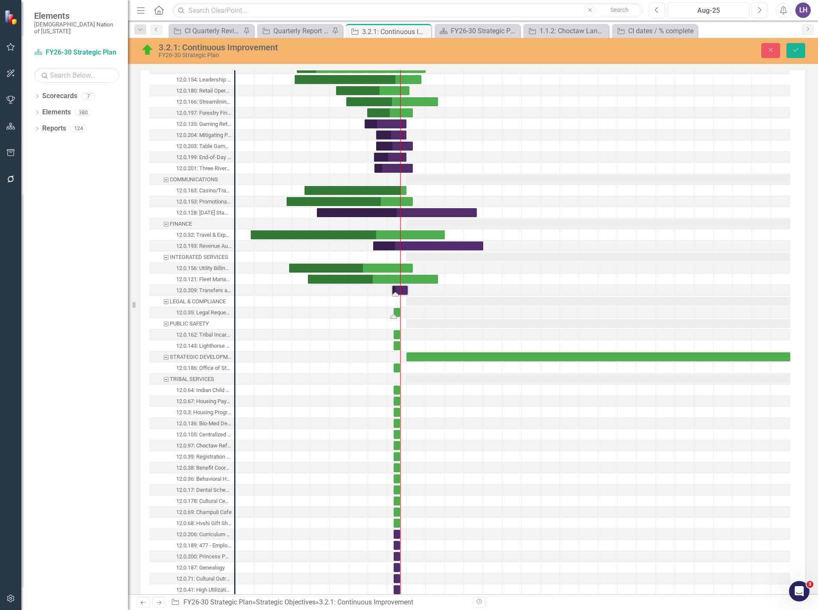
click at [397, 313] on div "Task: Start date: 2025-08-01 End date: 2025-08-31" at bounding box center [397, 312] width 6 height 9
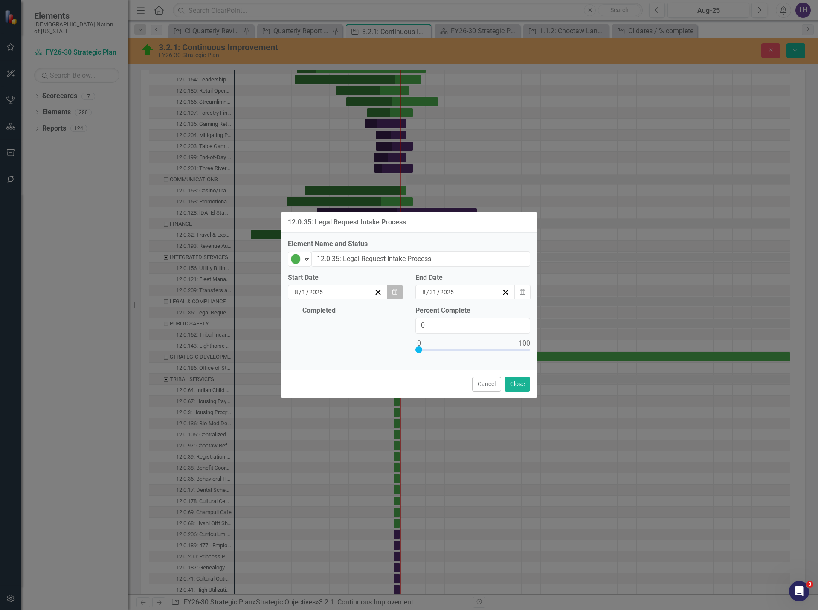
click at [392, 292] on icon "Calendar" at bounding box center [394, 292] width 5 height 6
click at [289, 314] on button "«" at bounding box center [298, 308] width 19 height 19
click at [400, 317] on button "›" at bounding box center [409, 308] width 19 height 19
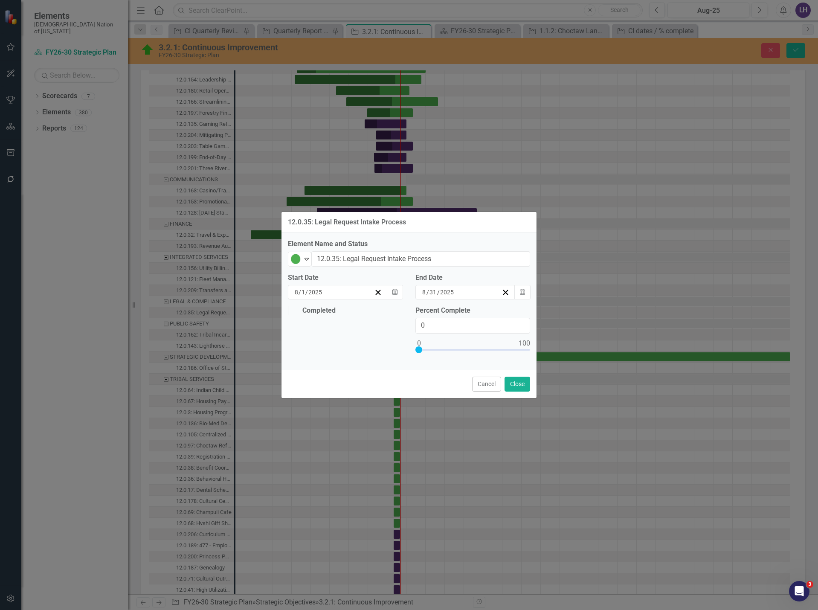
click at [400, 317] on button "›" at bounding box center [409, 308] width 19 height 19
click at [361, 340] on abbr "1" at bounding box center [362, 336] width 3 height 7
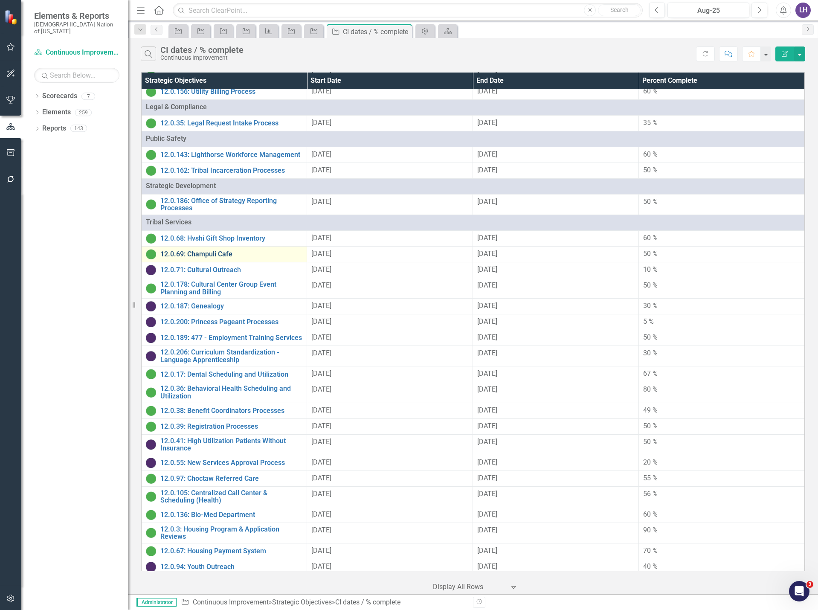
scroll to position [426, 0]
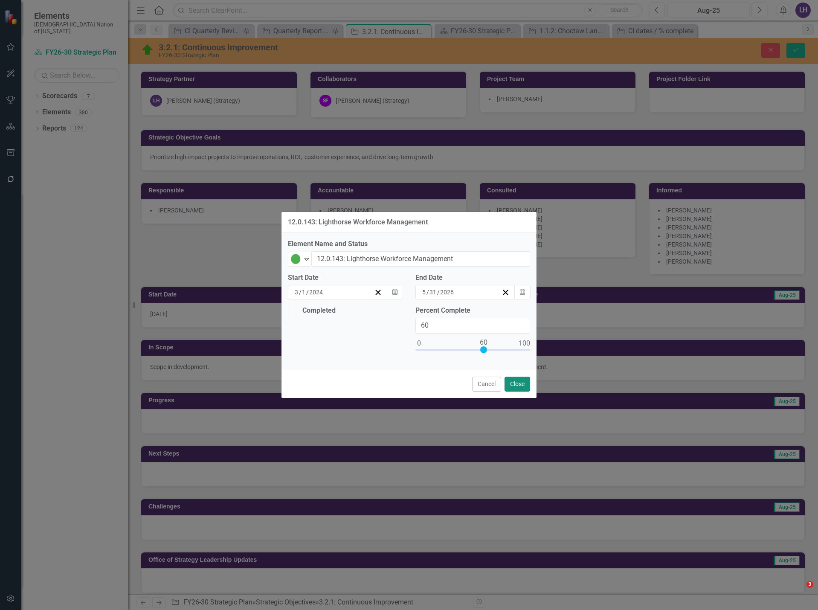
click at [515, 387] on button "Close" at bounding box center [517, 384] width 26 height 15
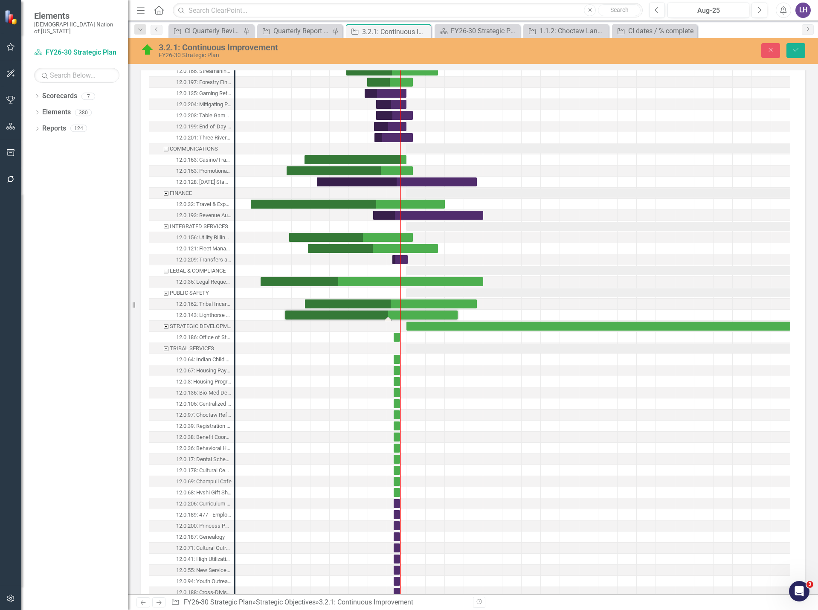
scroll to position [856, 0]
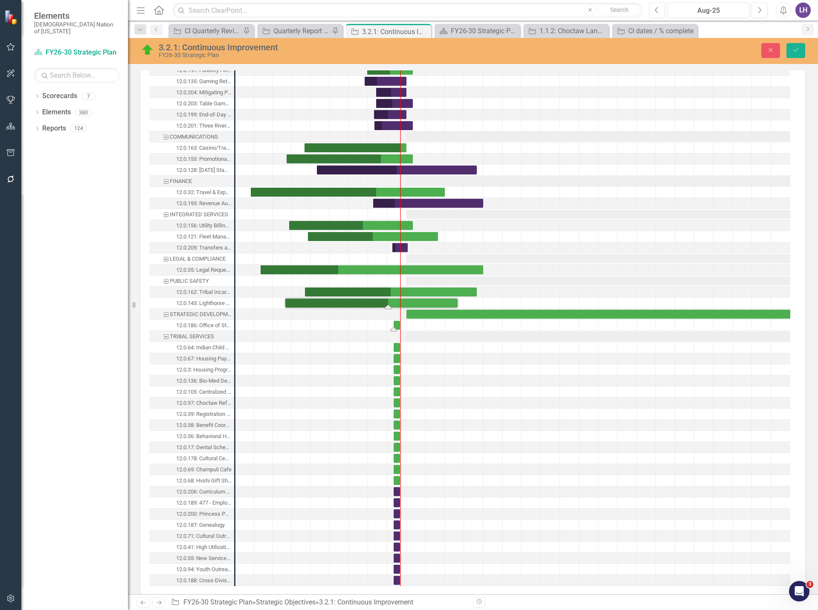
click at [397, 325] on div "Task: Start date: 2025-08-01 End date: 2025-08-31" at bounding box center [397, 325] width 6 height 9
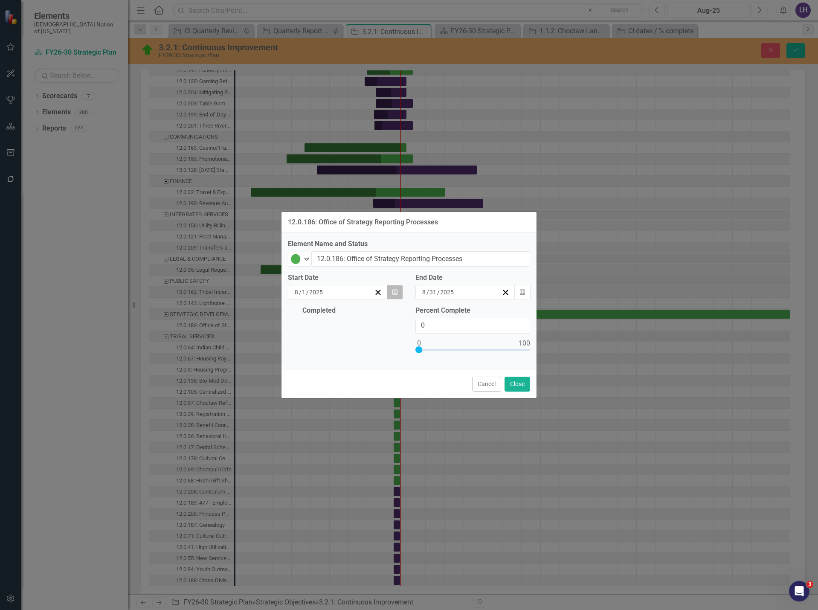
click at [400, 290] on button "Calendar" at bounding box center [395, 292] width 16 height 14
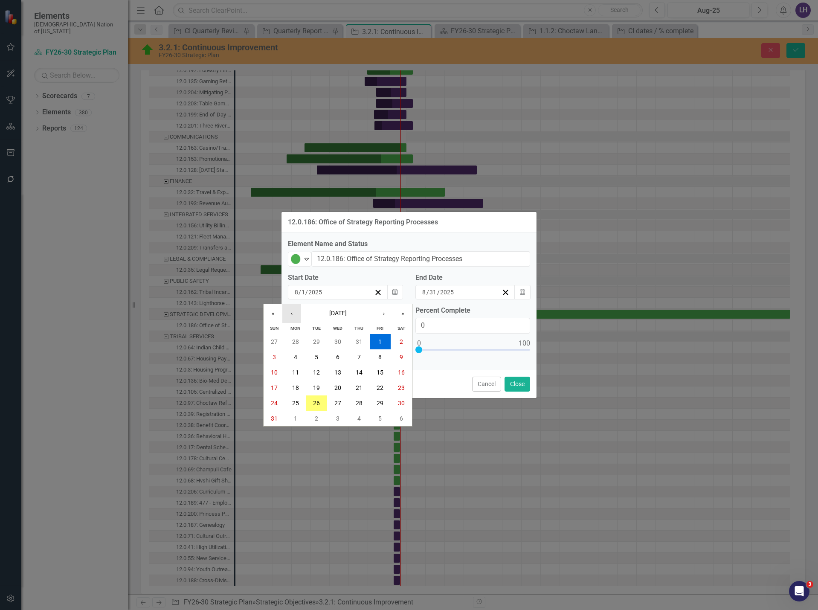
click at [295, 313] on button "‹" at bounding box center [291, 313] width 19 height 19
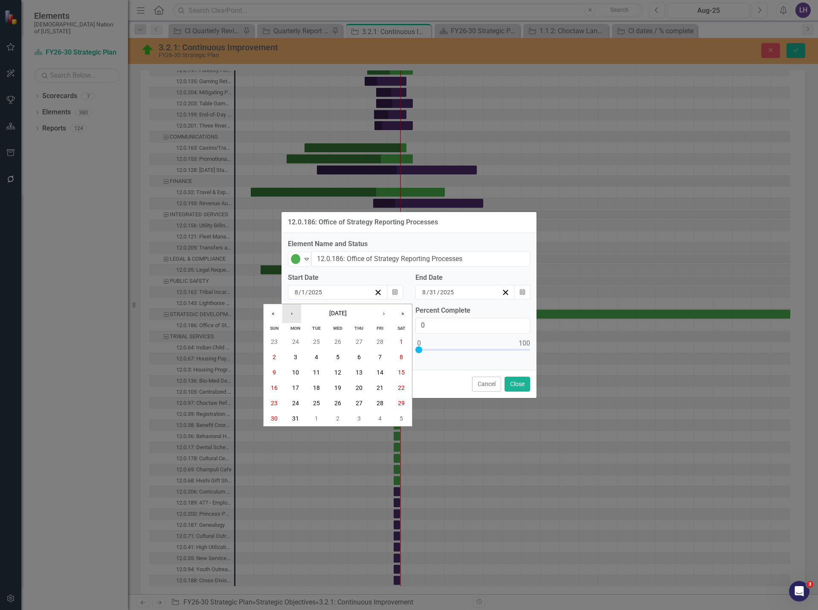
click at [295, 313] on button "‹" at bounding box center [291, 313] width 19 height 19
click at [301, 354] on button "6" at bounding box center [295, 356] width 21 height 15
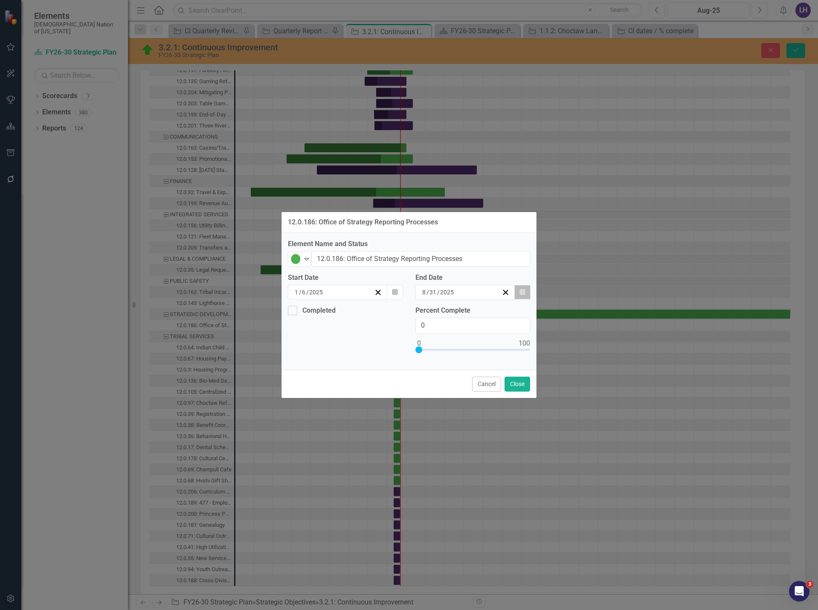
click at [527, 294] on button "Calendar" at bounding box center [522, 292] width 16 height 14
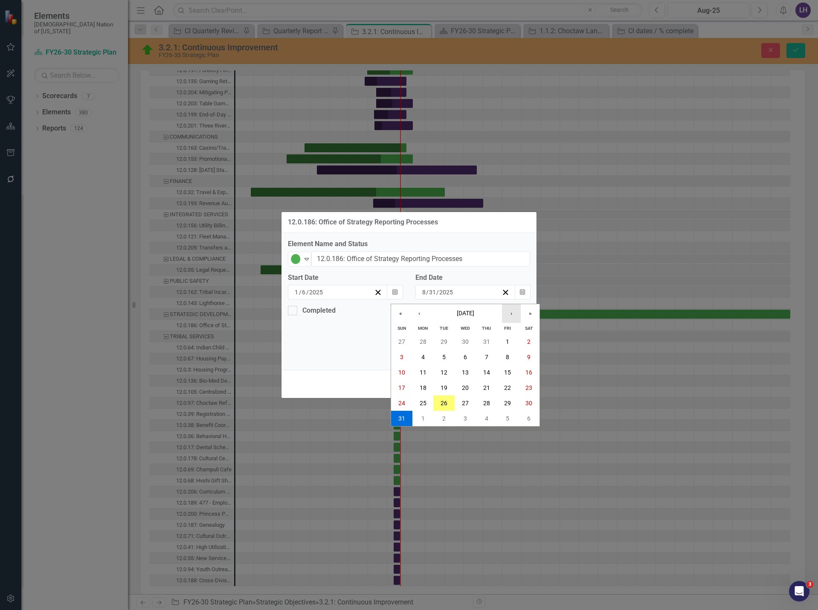
click at [517, 313] on button "›" at bounding box center [511, 313] width 19 height 19
click at [464, 401] on abbr "31" at bounding box center [465, 403] width 7 height 7
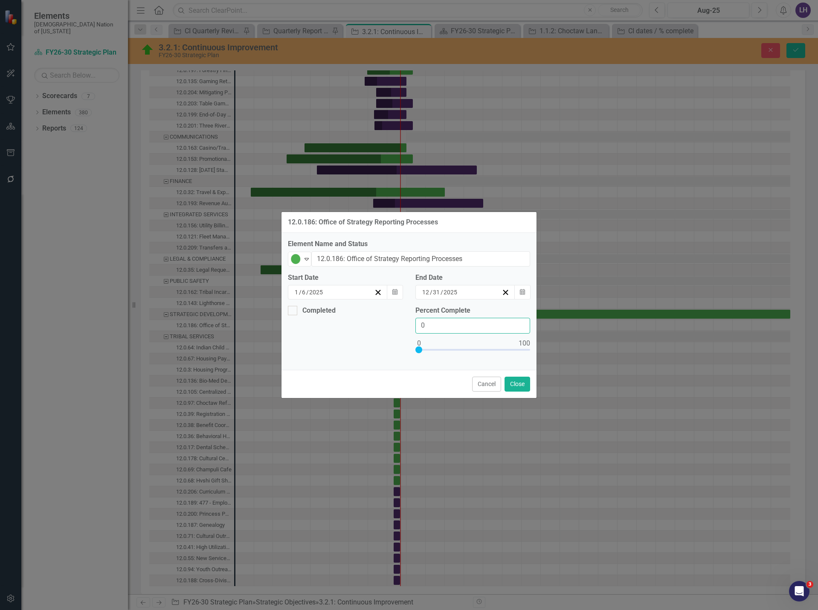
drag, startPoint x: 432, startPoint y: 322, endPoint x: 392, endPoint y: 325, distance: 40.2
click at [392, 325] on div "Completed Percent Complete 0" at bounding box center [408, 335] width 255 height 58
type input "50"
click at [515, 381] on button "Close" at bounding box center [517, 384] width 26 height 15
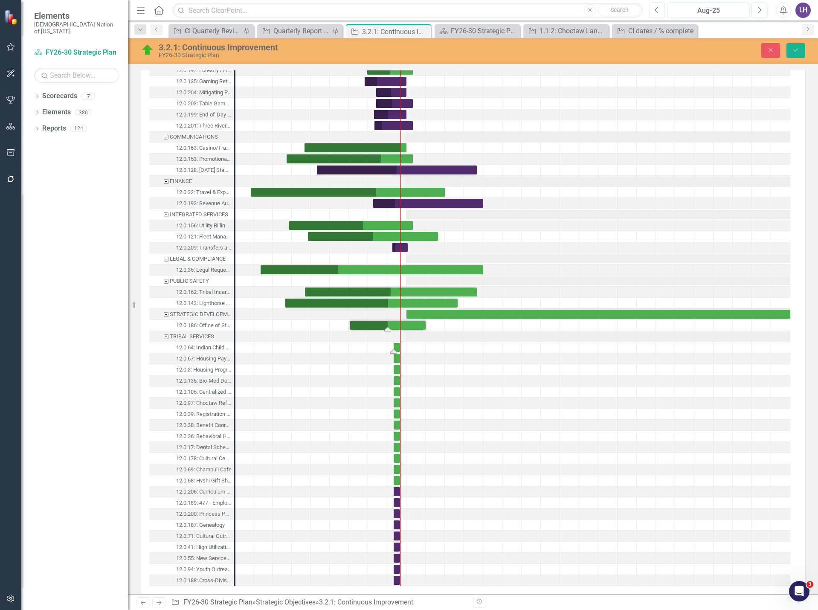
click at [397, 348] on div "Task: Start date: 2025-08-01 End date: 2025-08-31" at bounding box center [397, 347] width 6 height 9
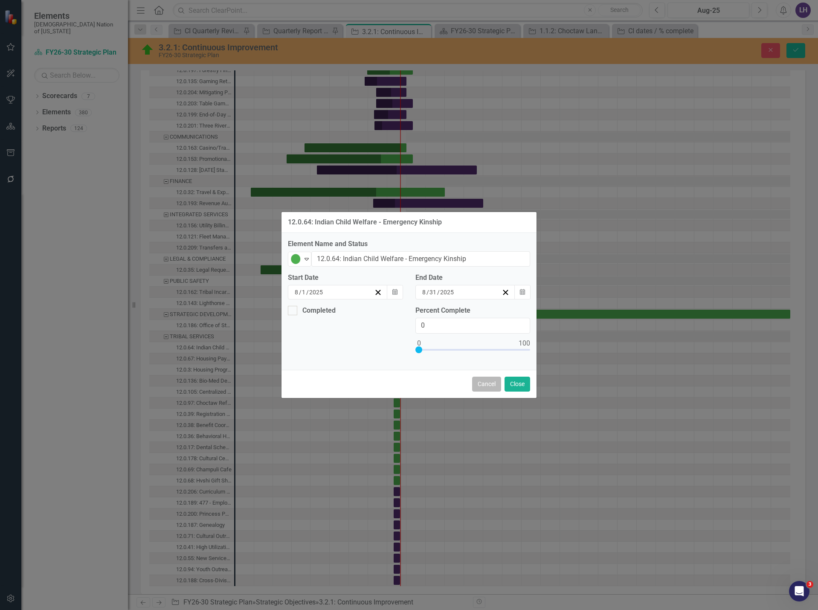
click at [489, 383] on button "Cancel" at bounding box center [486, 384] width 29 height 15
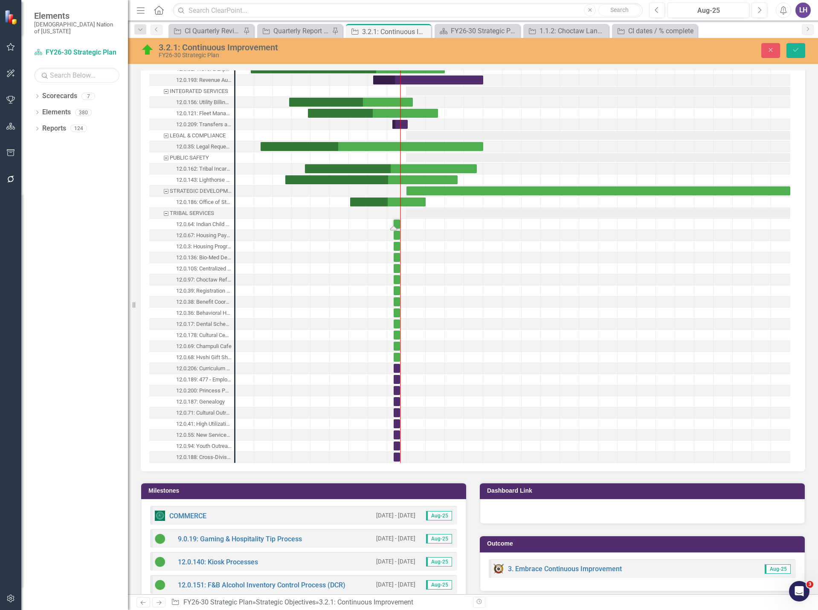
scroll to position [1026, 0]
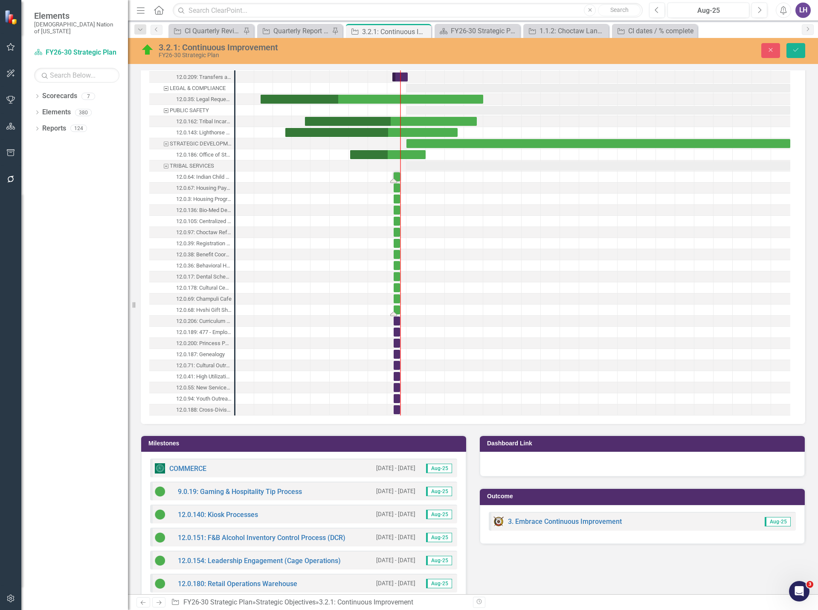
click at [396, 309] on div "Task: Start date: 2025-08-01 End date: 2025-08-31" at bounding box center [397, 309] width 6 height 9
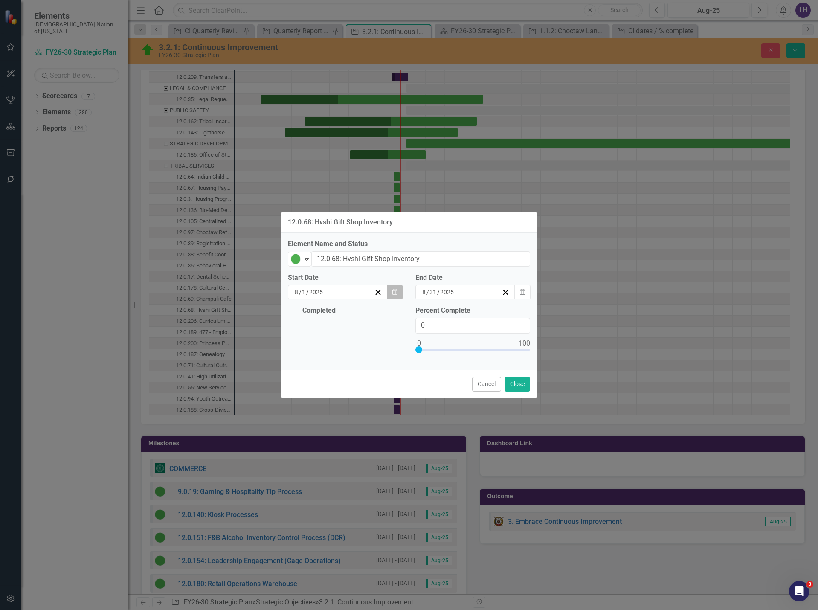
click at [397, 291] on icon "button" at bounding box center [394, 292] width 5 height 6
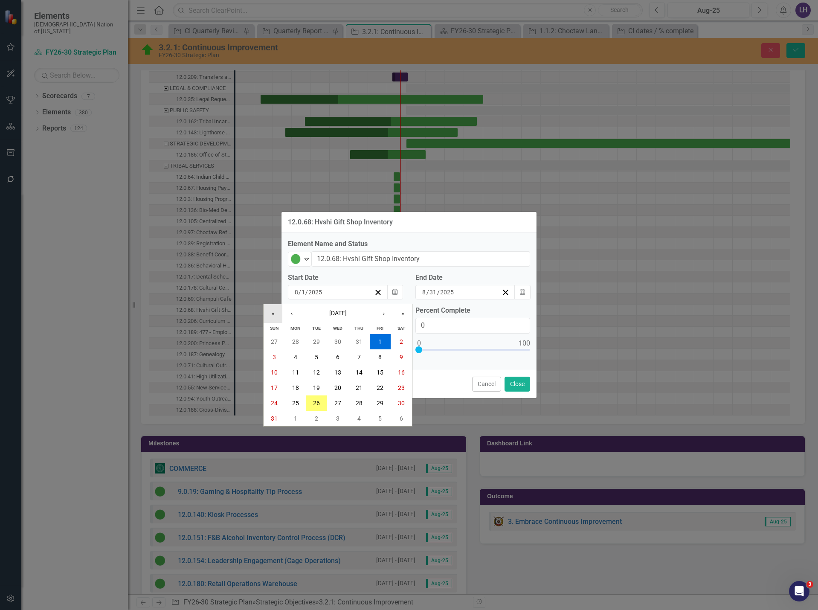
click at [279, 314] on button "«" at bounding box center [273, 313] width 19 height 19
click at [290, 313] on button "‹" at bounding box center [291, 313] width 19 height 19
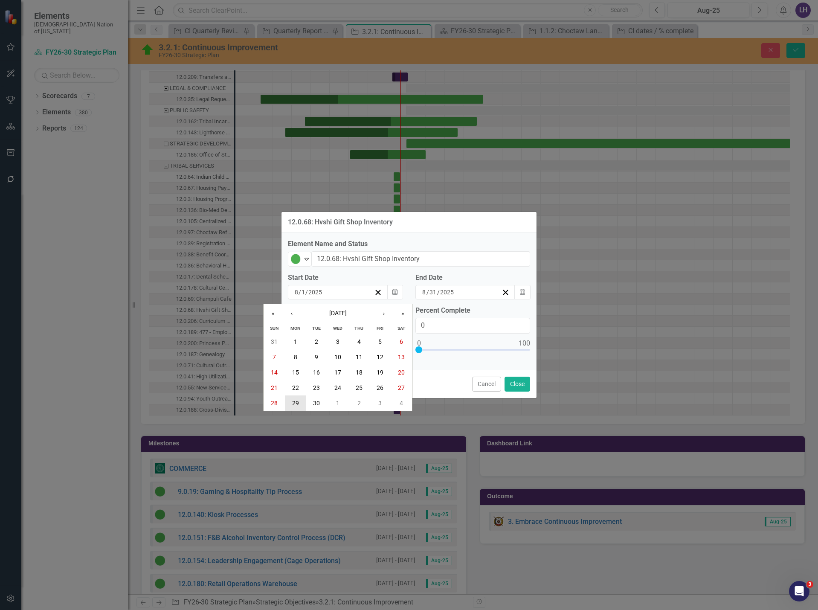
click at [298, 404] on abbr "29" at bounding box center [295, 403] width 7 height 7
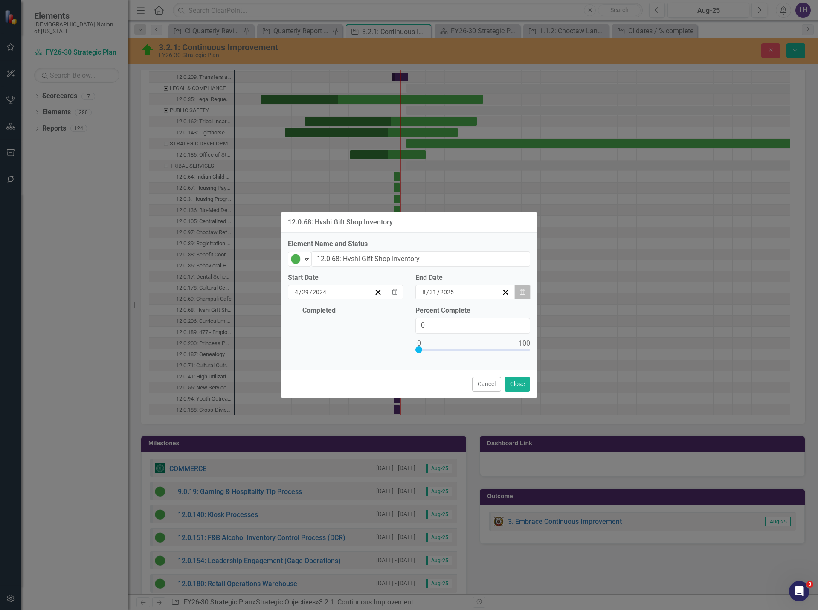
click at [519, 289] on button "Calendar" at bounding box center [522, 292] width 16 height 14
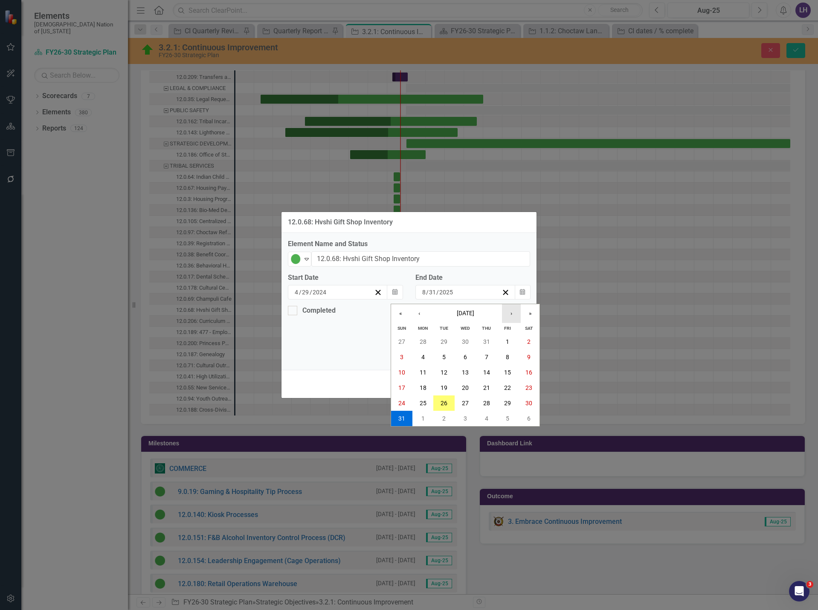
click at [513, 311] on button "›" at bounding box center [511, 313] width 19 height 19
click at [406, 405] on button "28" at bounding box center [401, 402] width 21 height 15
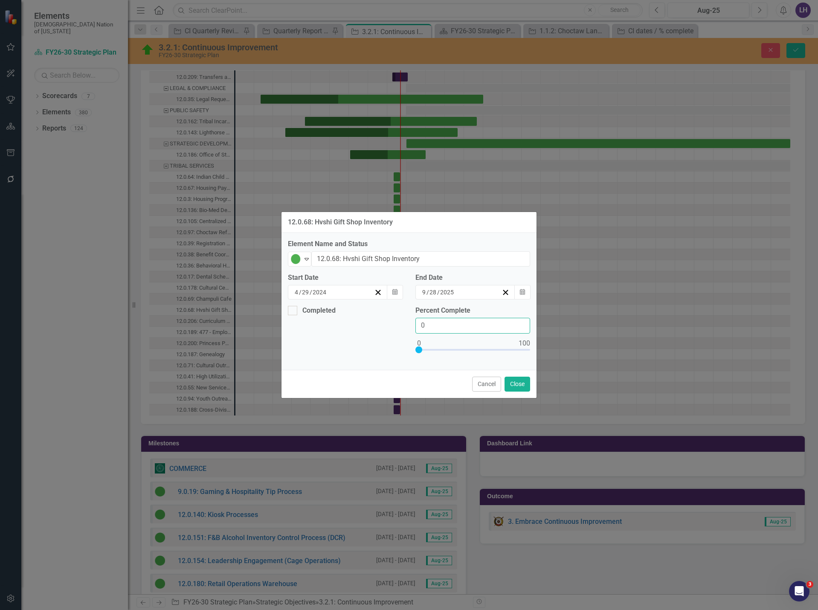
drag, startPoint x: 383, startPoint y: 332, endPoint x: 354, endPoint y: 332, distance: 28.6
click at [354, 332] on div "Completed Percent Complete 0" at bounding box center [408, 335] width 255 height 58
type input "60"
click at [519, 383] on button "Close" at bounding box center [517, 384] width 26 height 15
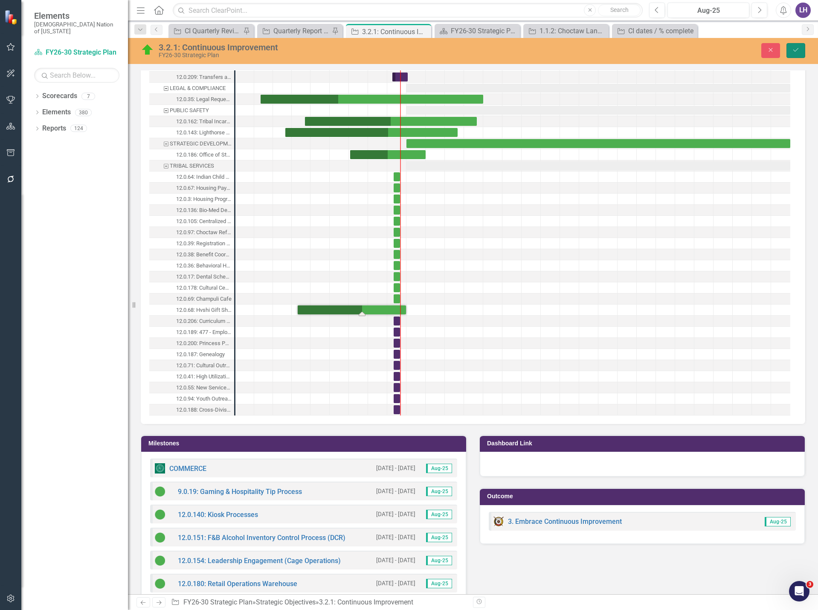
click at [790, 48] on button "Save" at bounding box center [795, 50] width 19 height 15
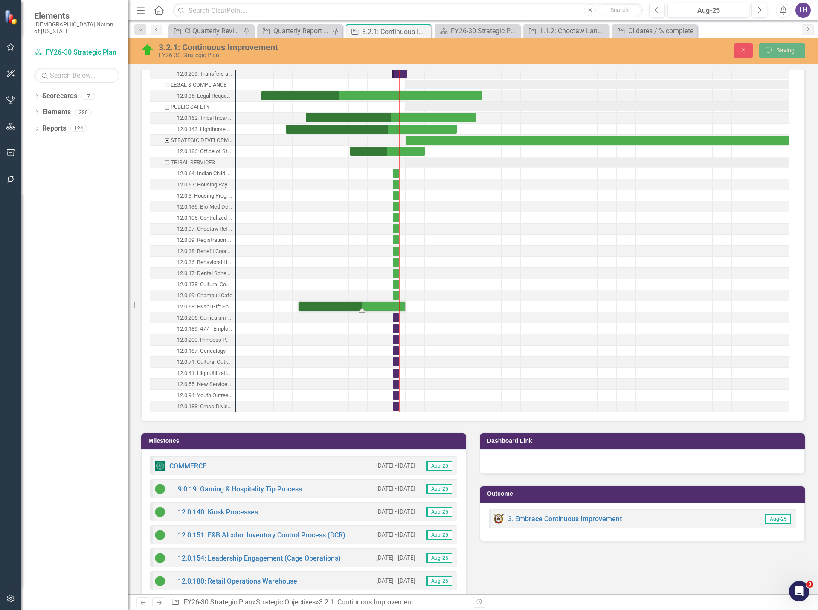
scroll to position [1023, 0]
